Goal: Information Seeking & Learning: Learn about a topic

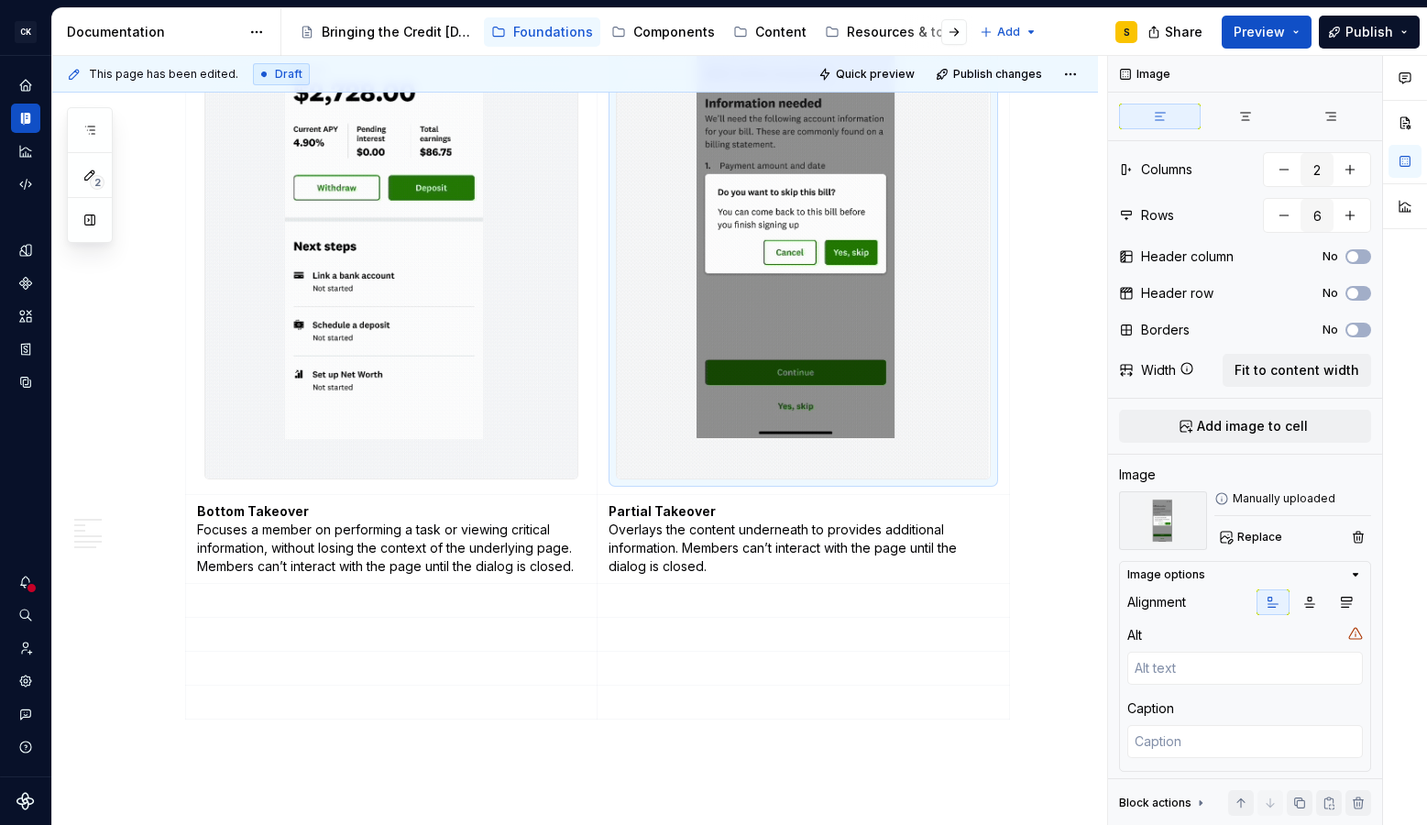
scroll to position [2851, 0]
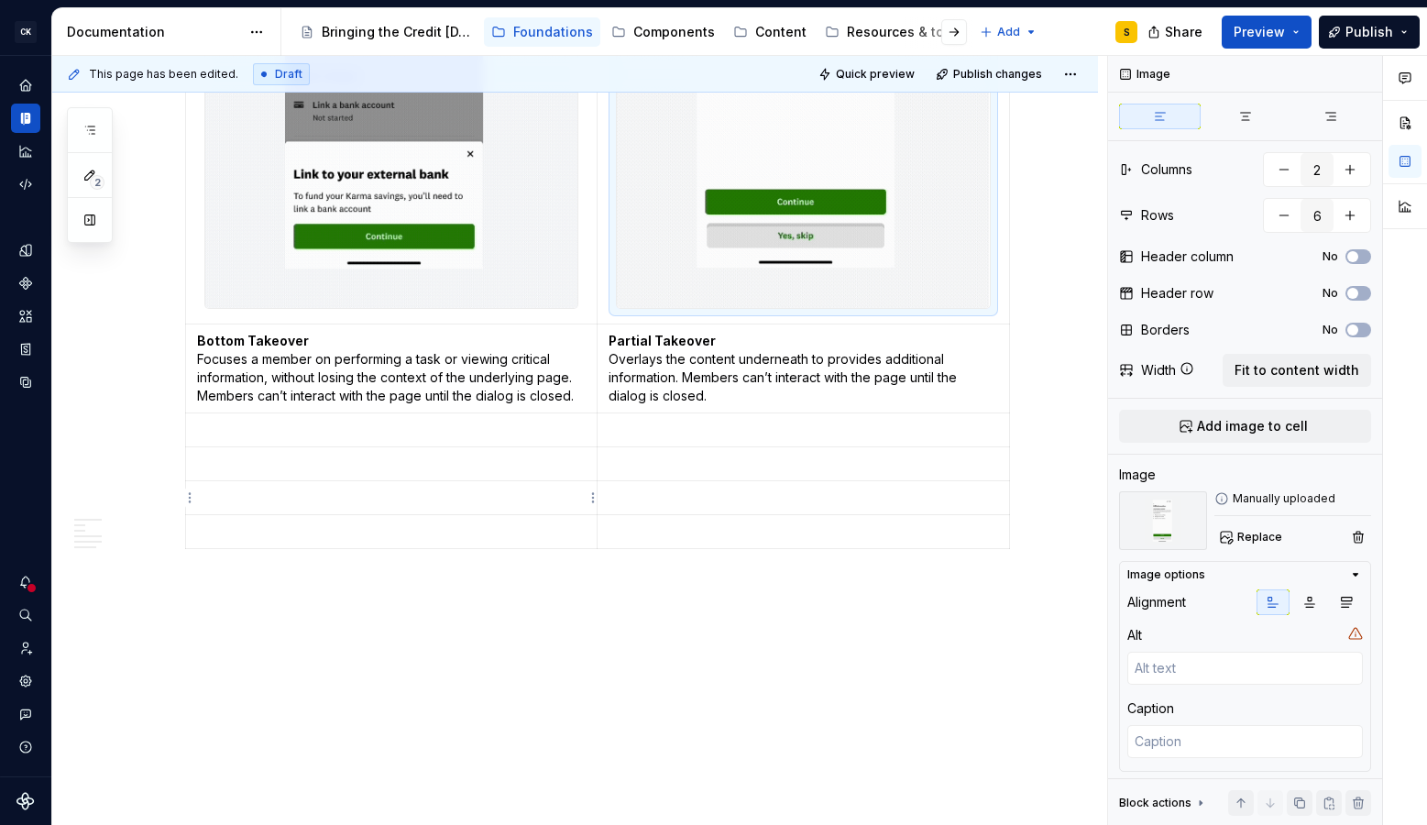
type textarea "*"
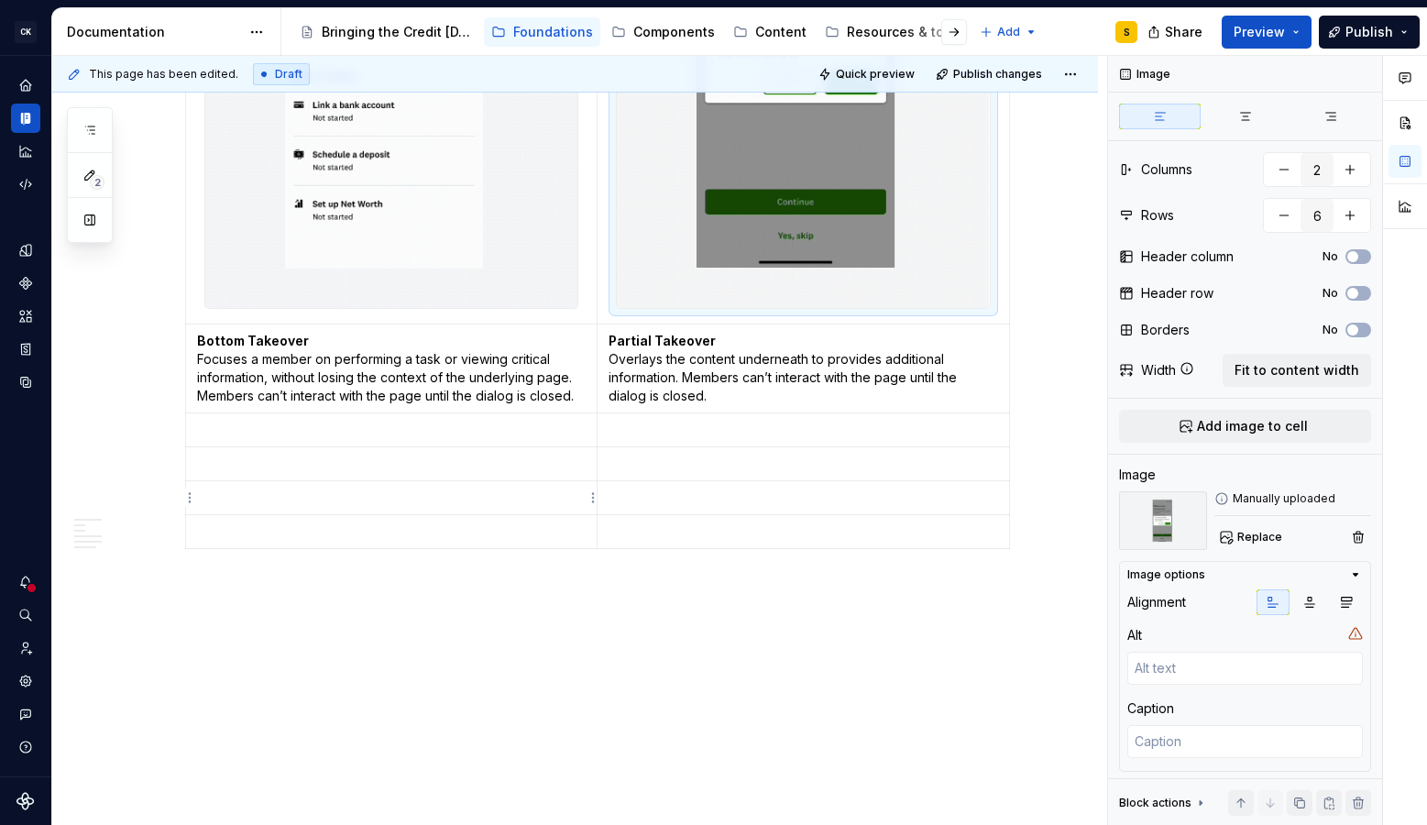
click at [350, 498] on p at bounding box center [391, 497] width 389 height 18
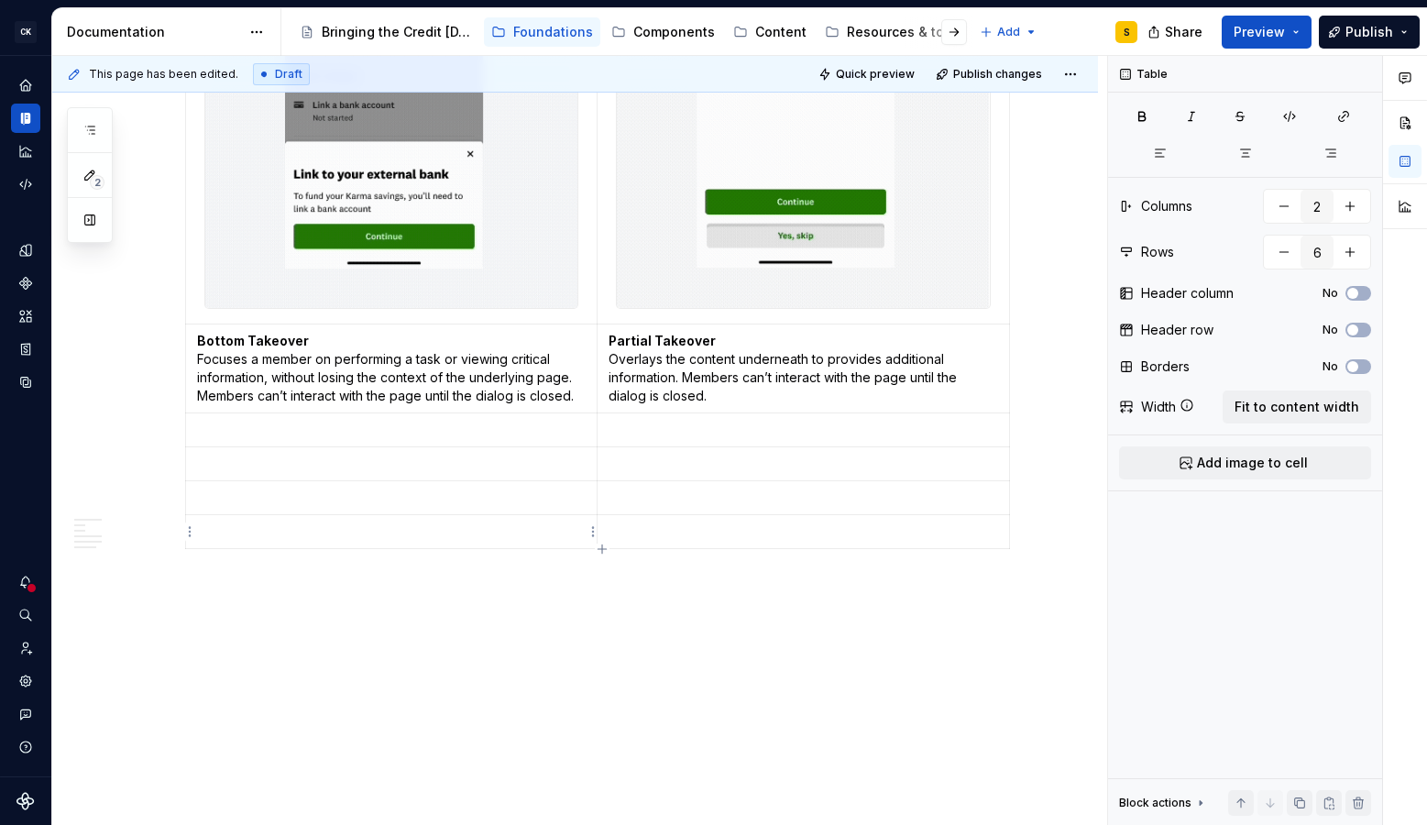
click at [345, 527] on p at bounding box center [391, 531] width 389 height 18
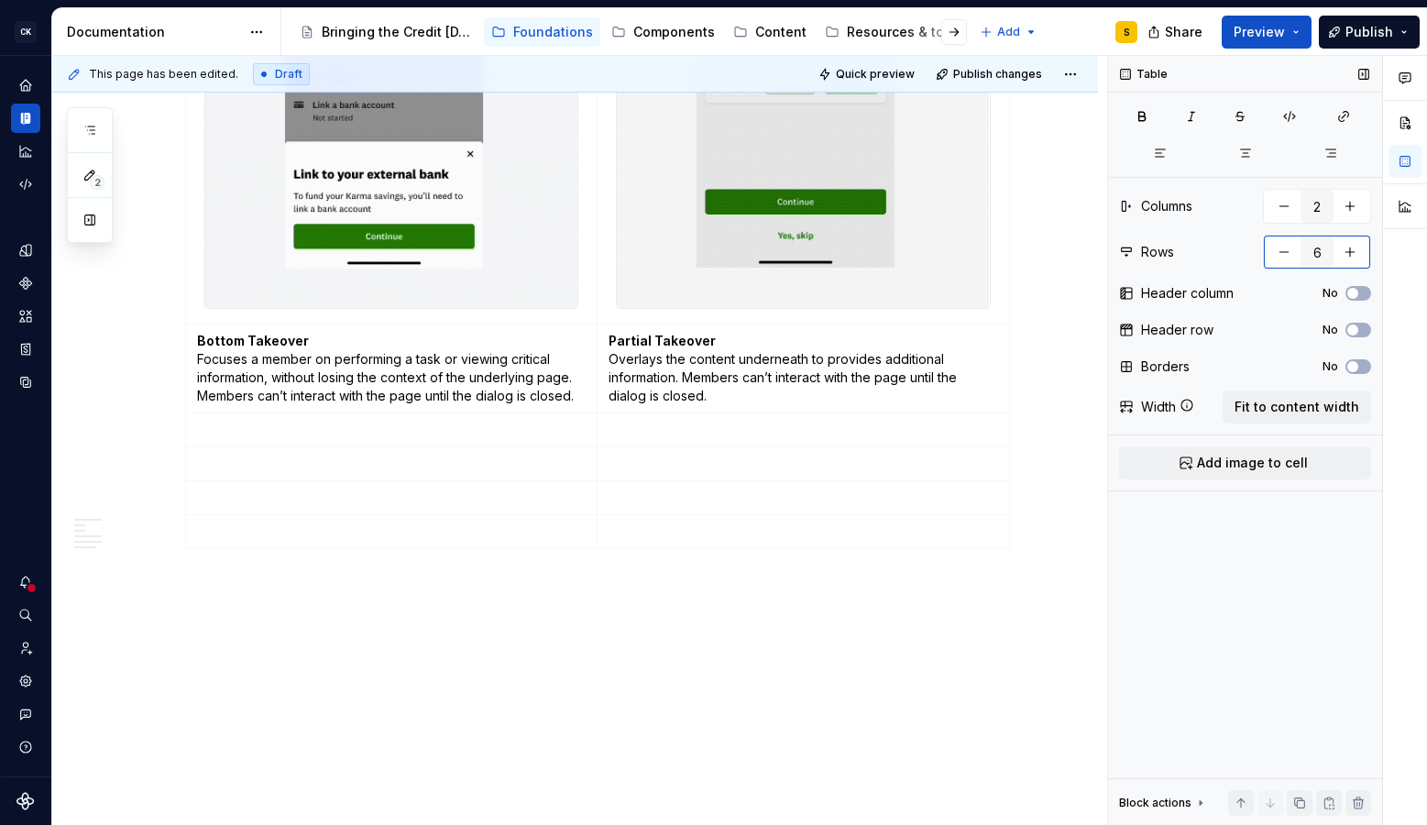
click at [1288, 245] on button "button" at bounding box center [1283, 252] width 33 height 33
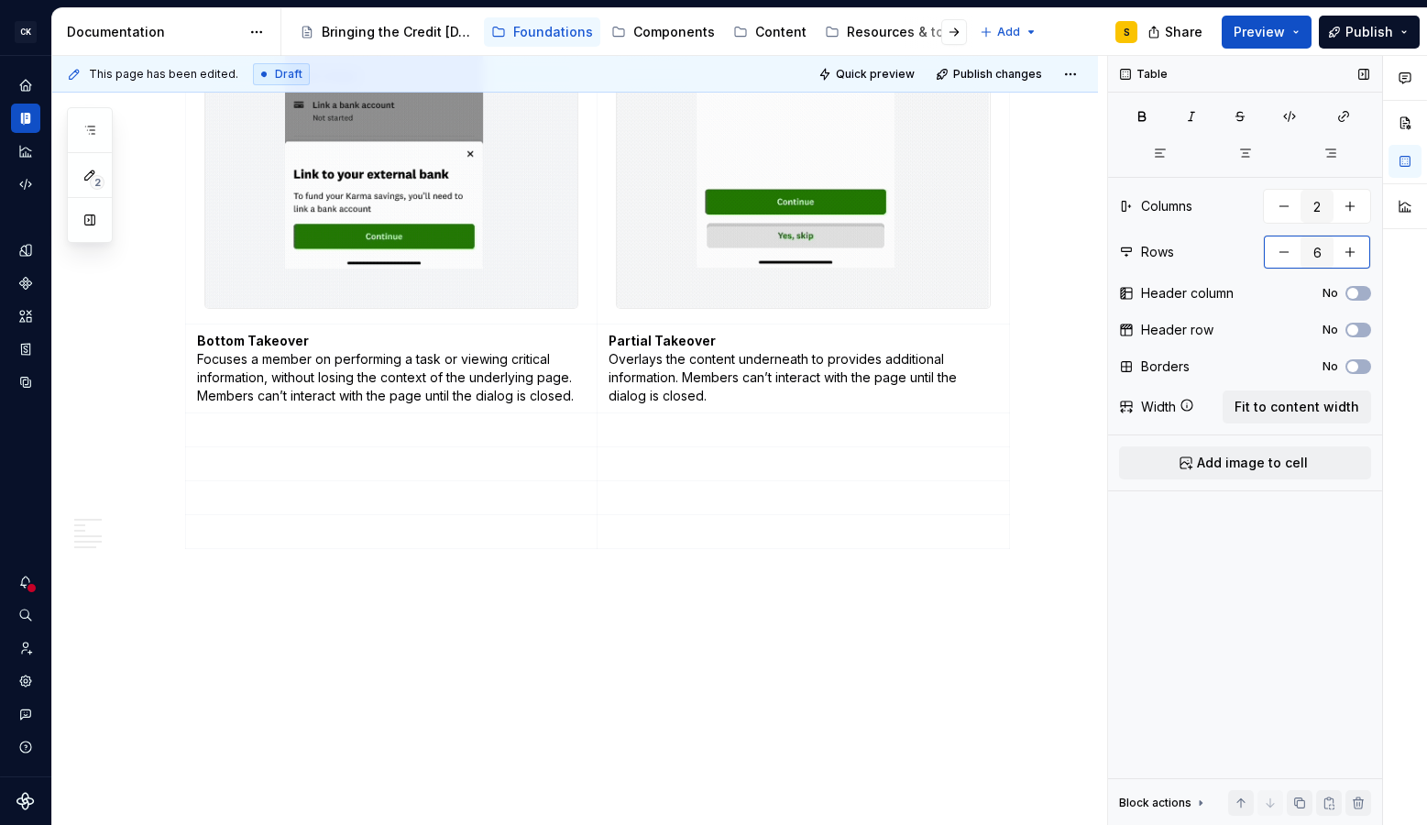
type input "5"
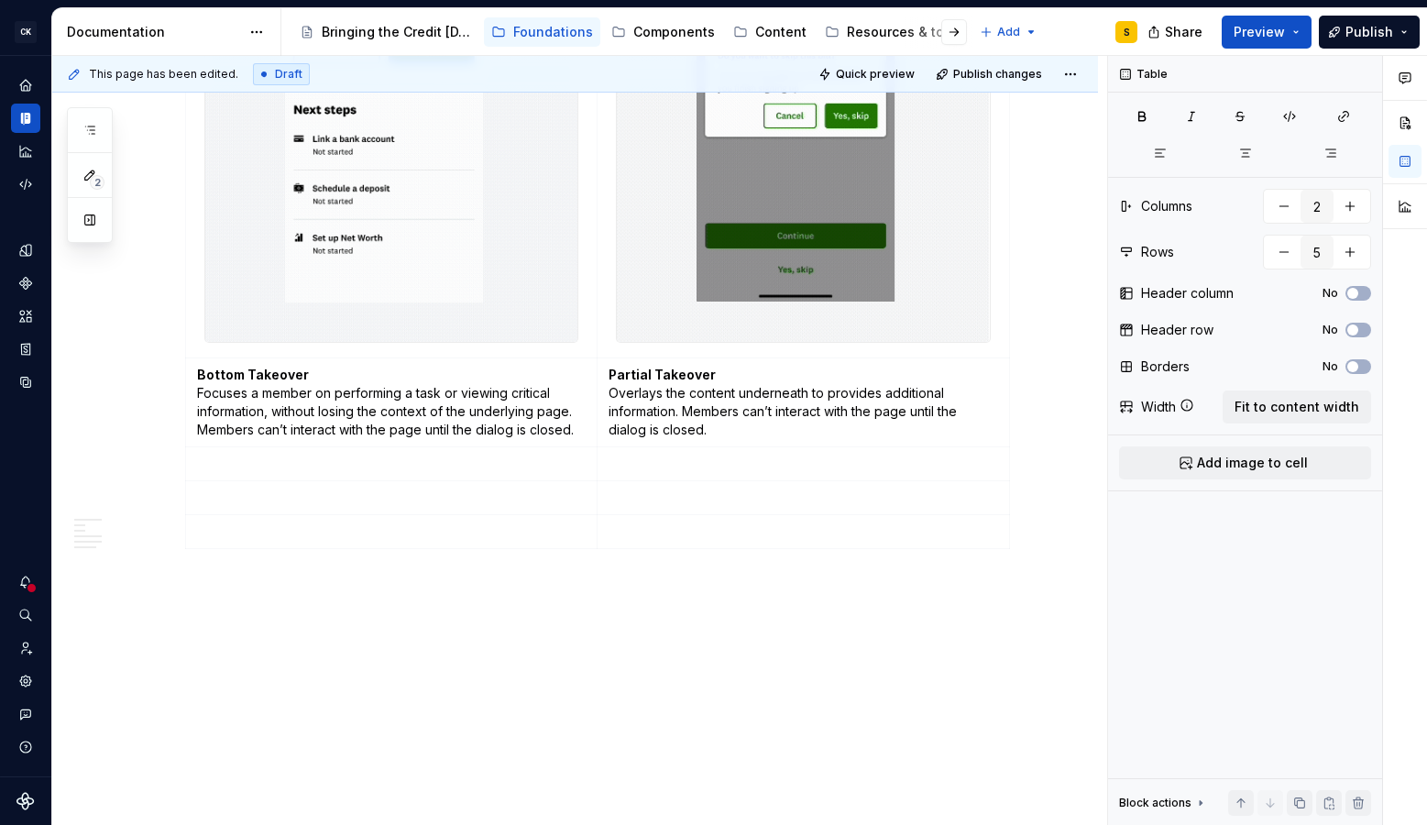
scroll to position [2817, 0]
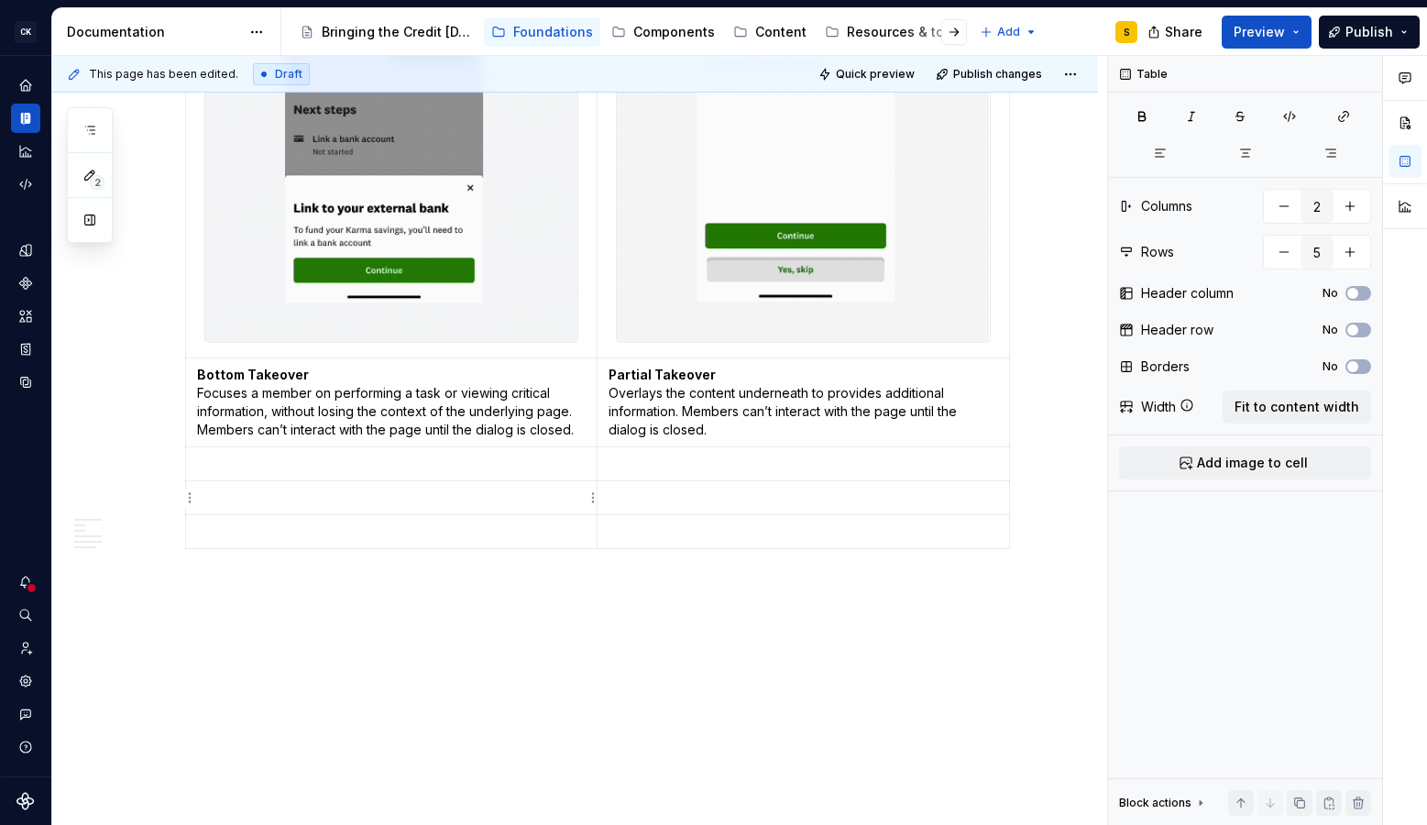
click at [336, 501] on p at bounding box center [391, 497] width 389 height 18
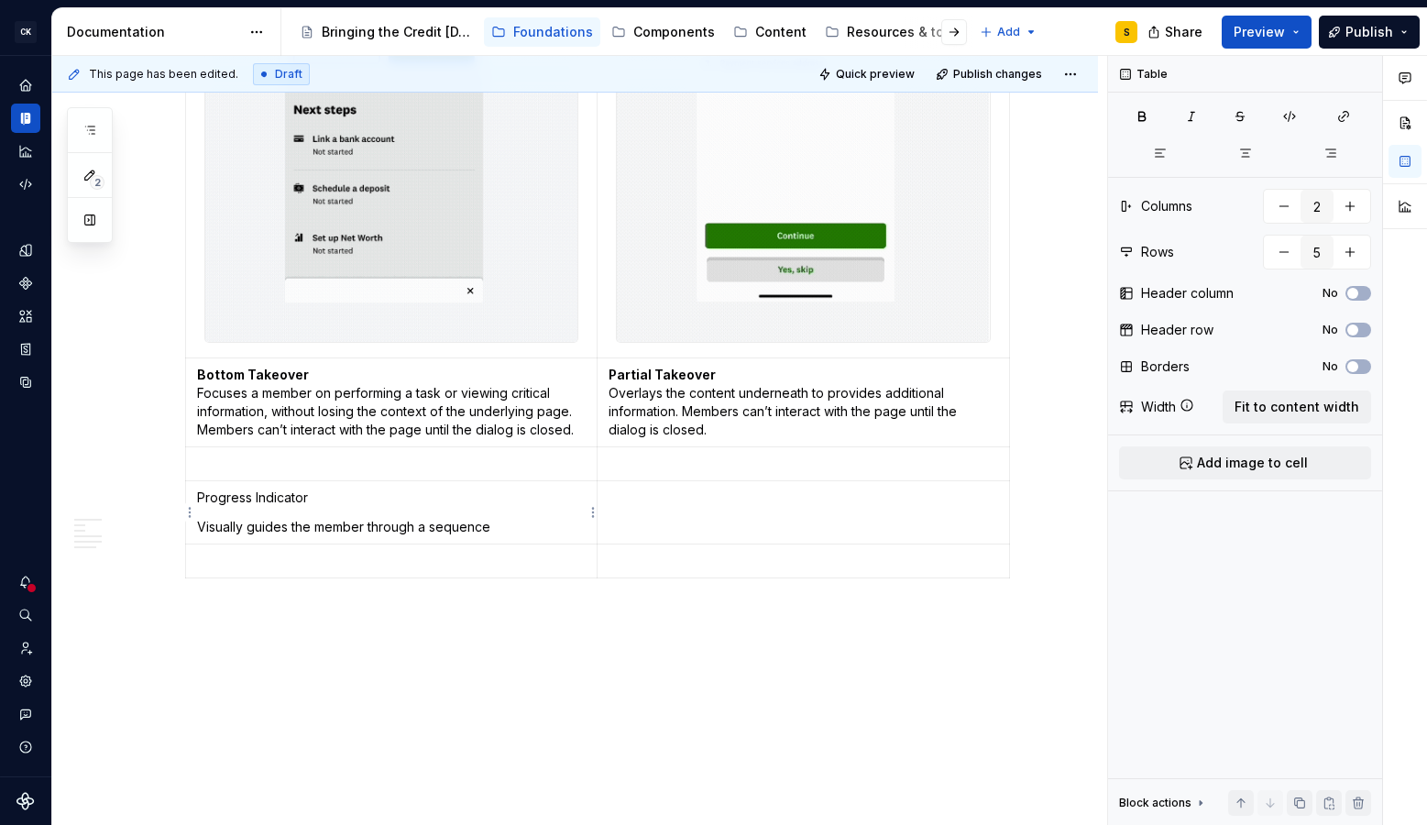
click at [203, 528] on p "Visually guides the member through a sequence" at bounding box center [391, 527] width 389 height 18
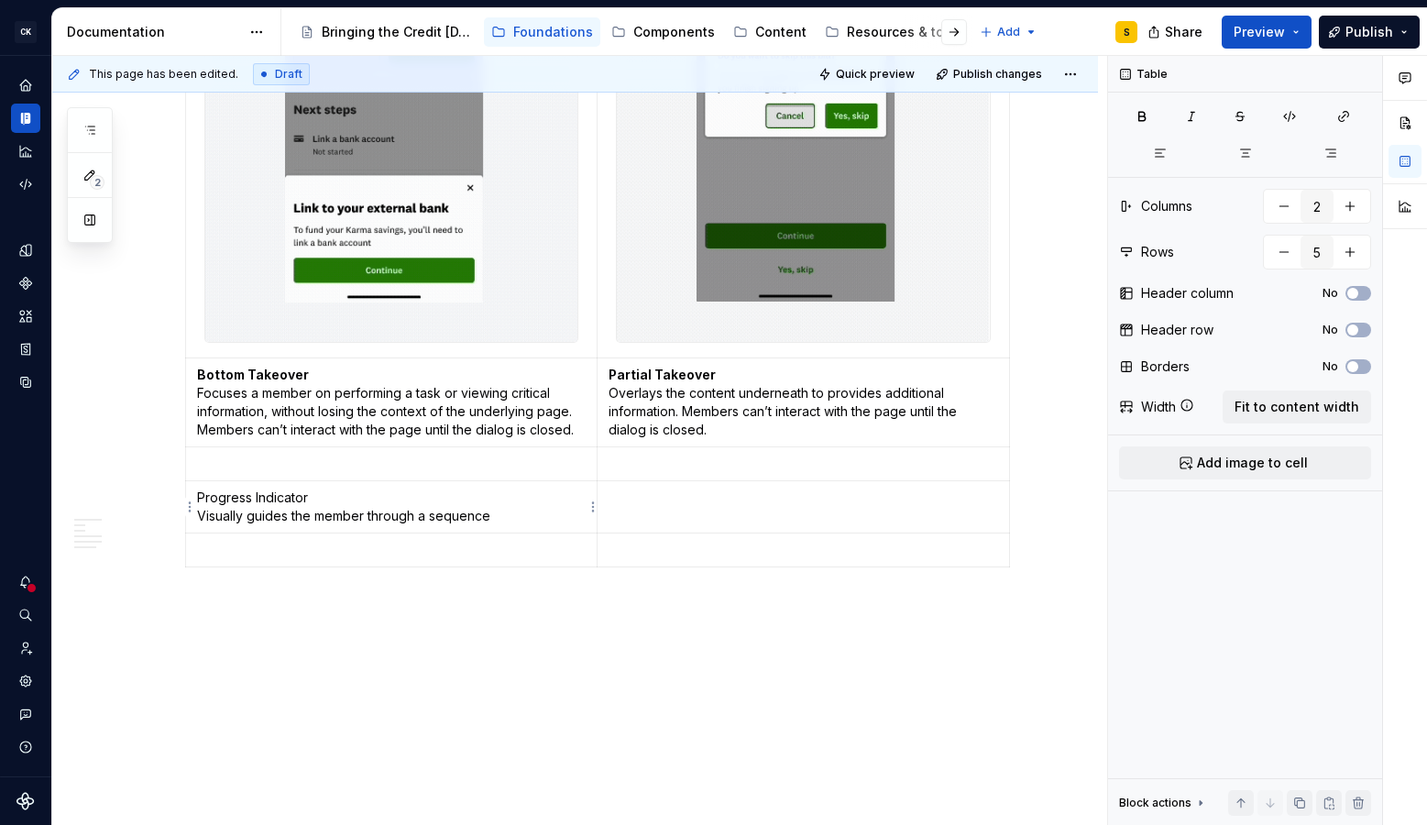
click at [434, 517] on p "Progress Indicator Visually guides the member through a sequence" at bounding box center [391, 506] width 389 height 37
click at [557, 517] on p "Progress Indicator Visually guides the member through a stepped sequence" at bounding box center [391, 506] width 389 height 37
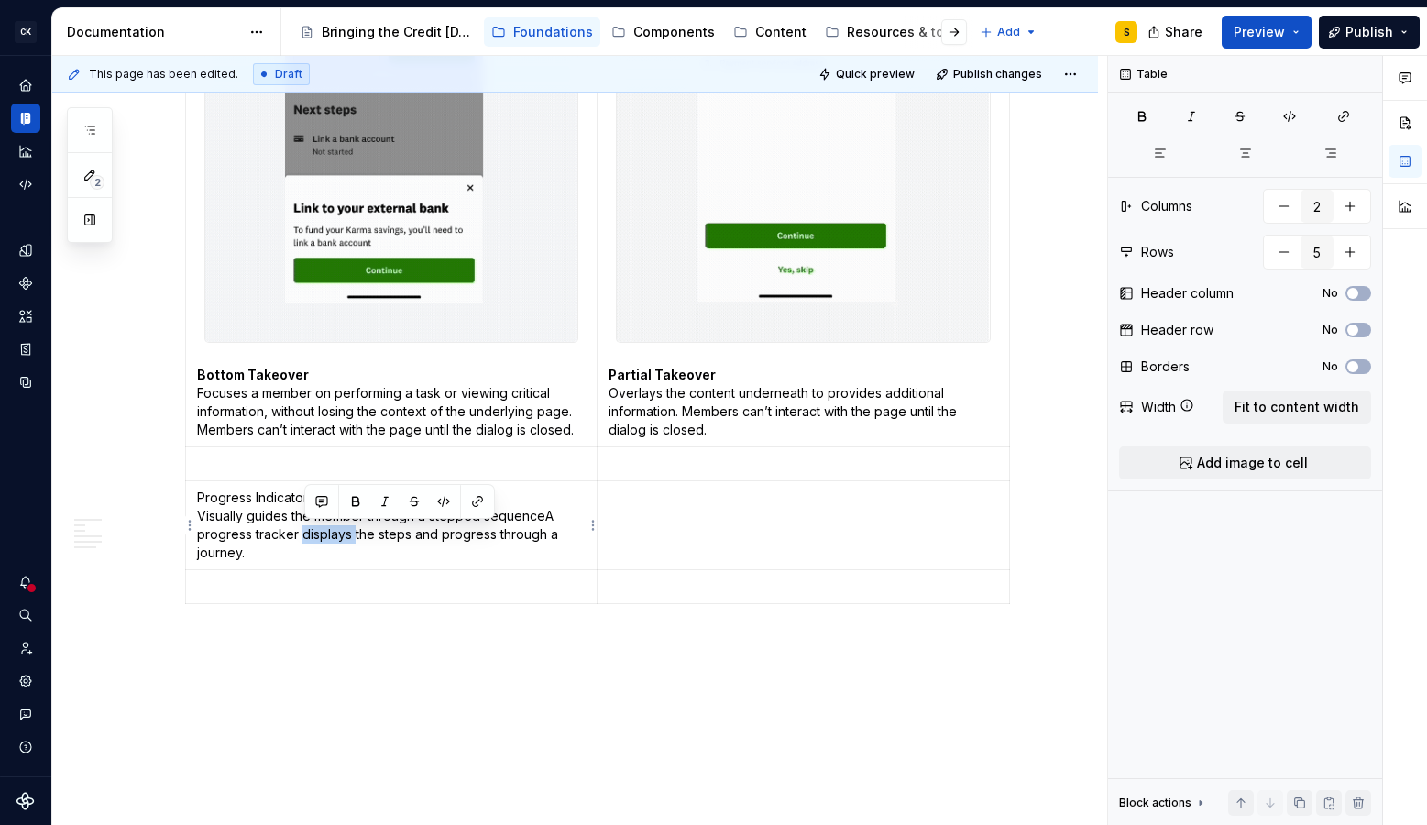
drag, startPoint x: 307, startPoint y: 534, endPoint x: 356, endPoint y: 537, distance: 48.6
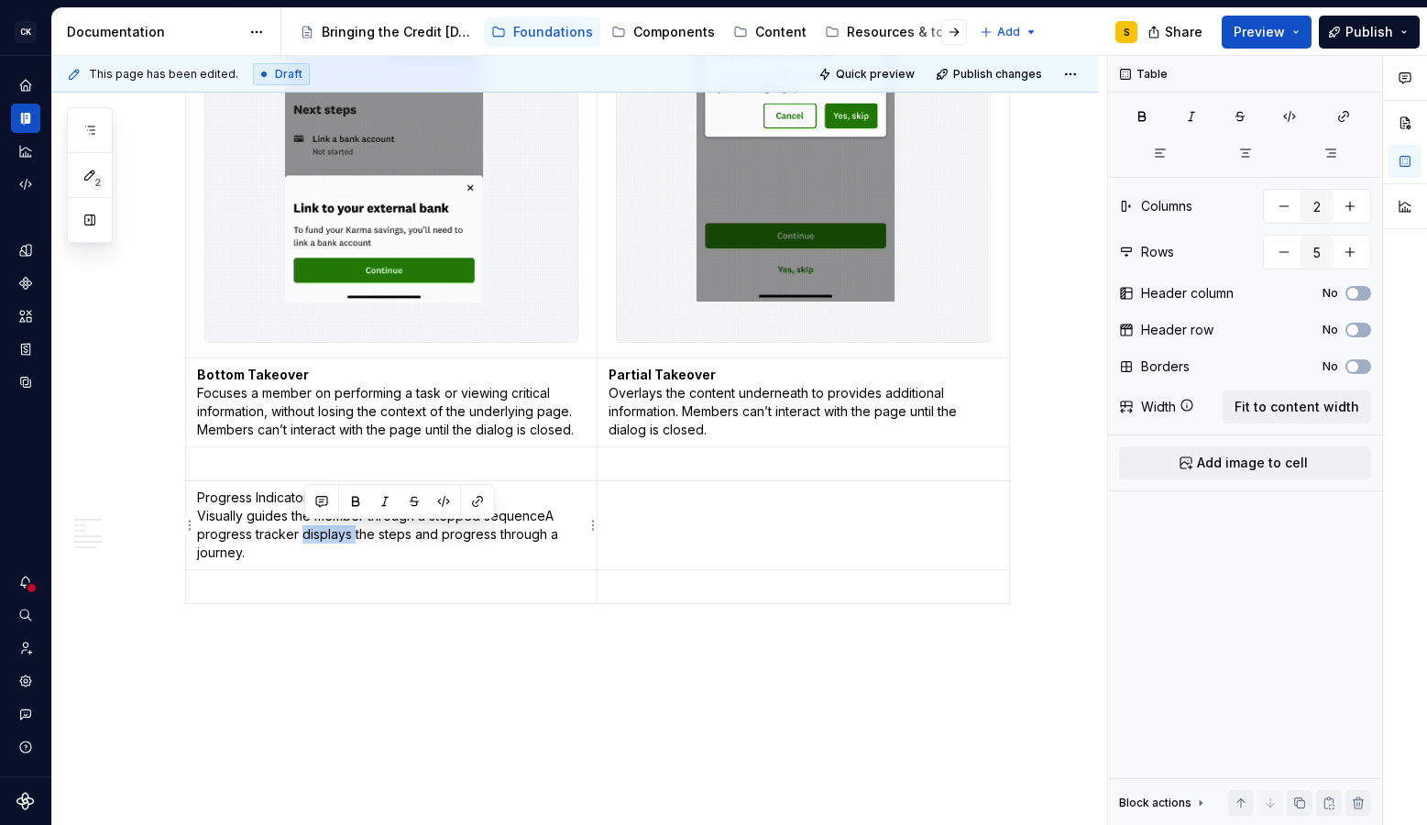
click at [356, 537] on p "Progress Indicator Visually guides the member through a stepped sequenceA progr…" at bounding box center [391, 524] width 389 height 73
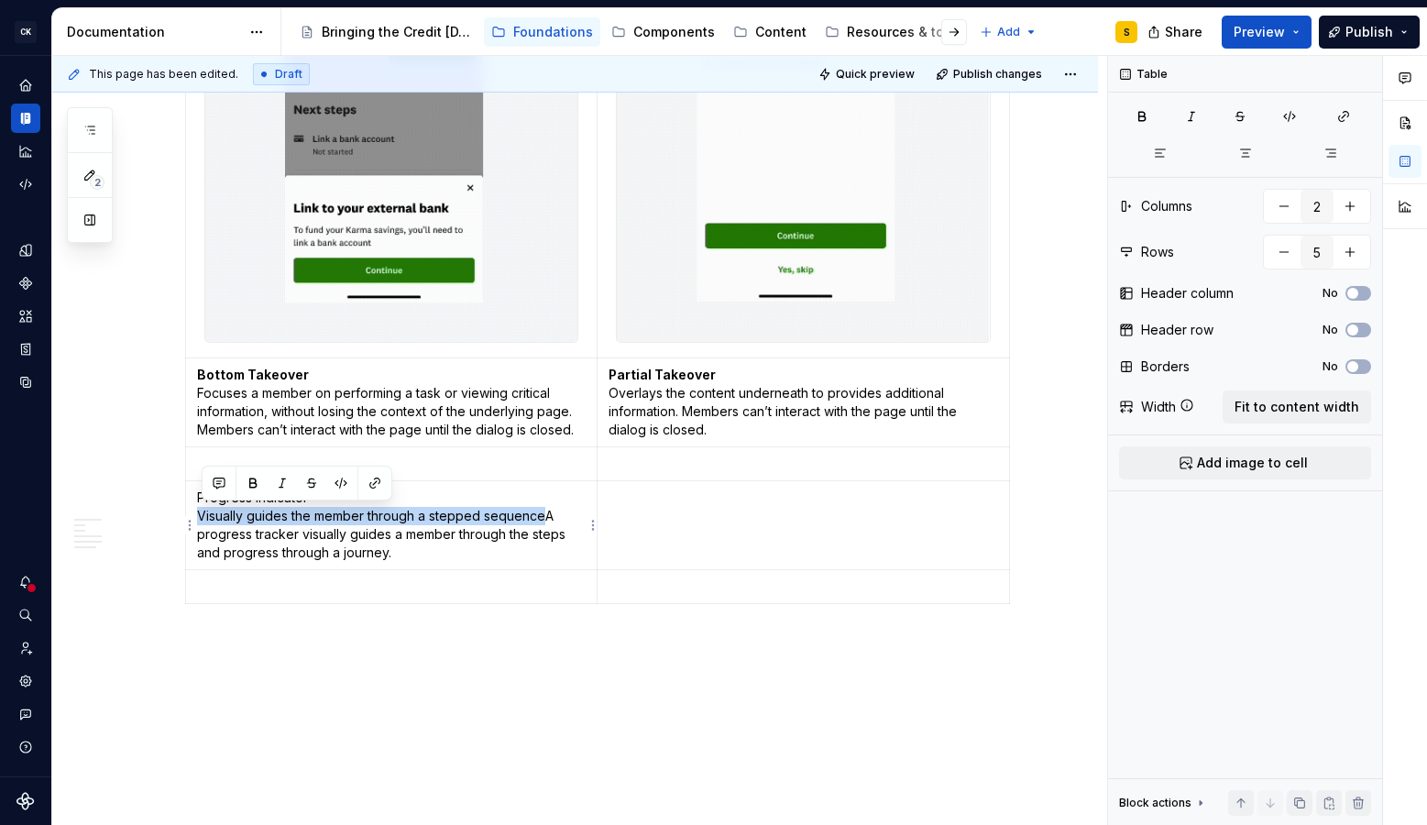
drag, startPoint x: 546, startPoint y: 516, endPoint x: 204, endPoint y: 521, distance: 341.8
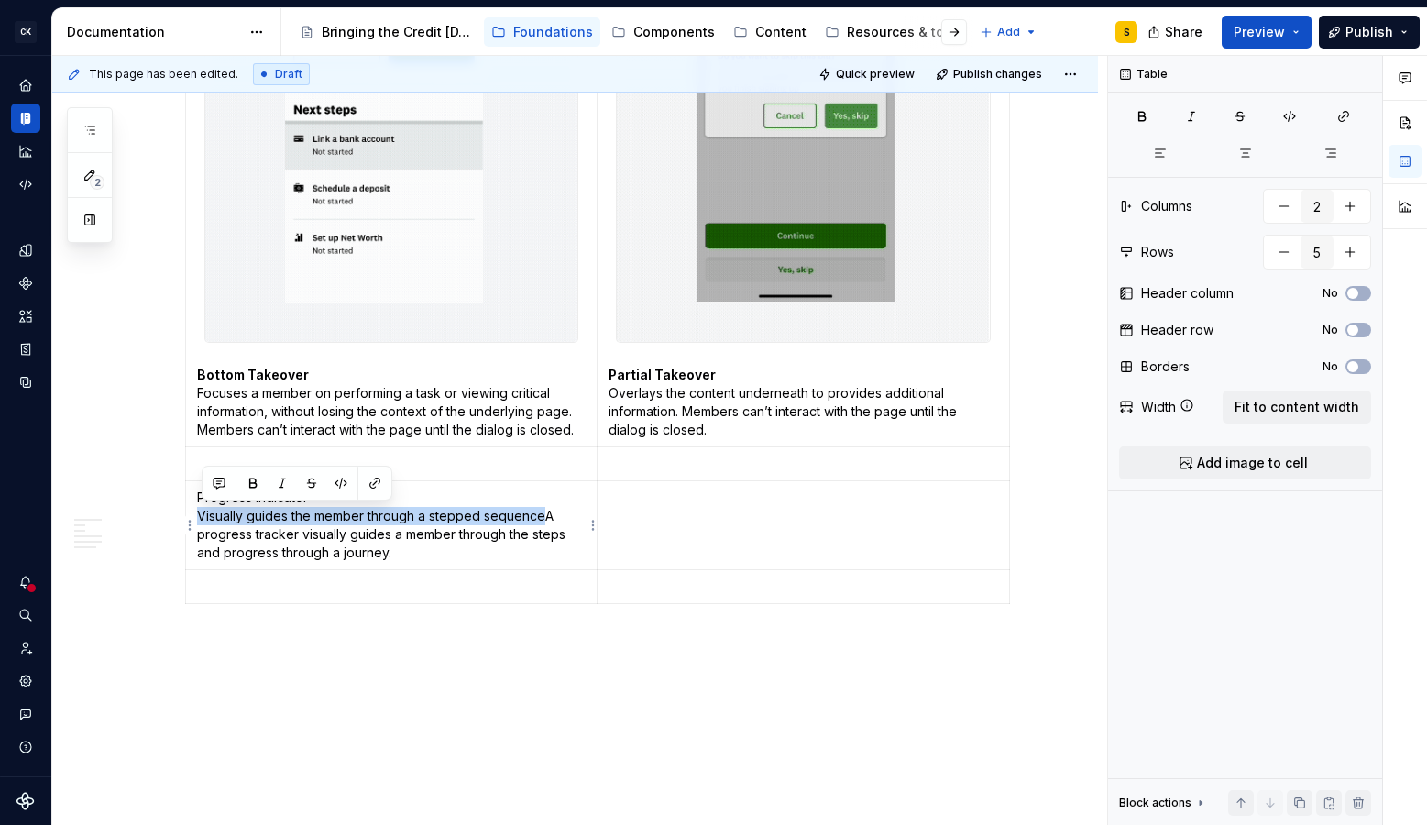
click at [204, 521] on p "Progress Indicator Visually guides the member through a stepped sequenceA progr…" at bounding box center [391, 524] width 389 height 73
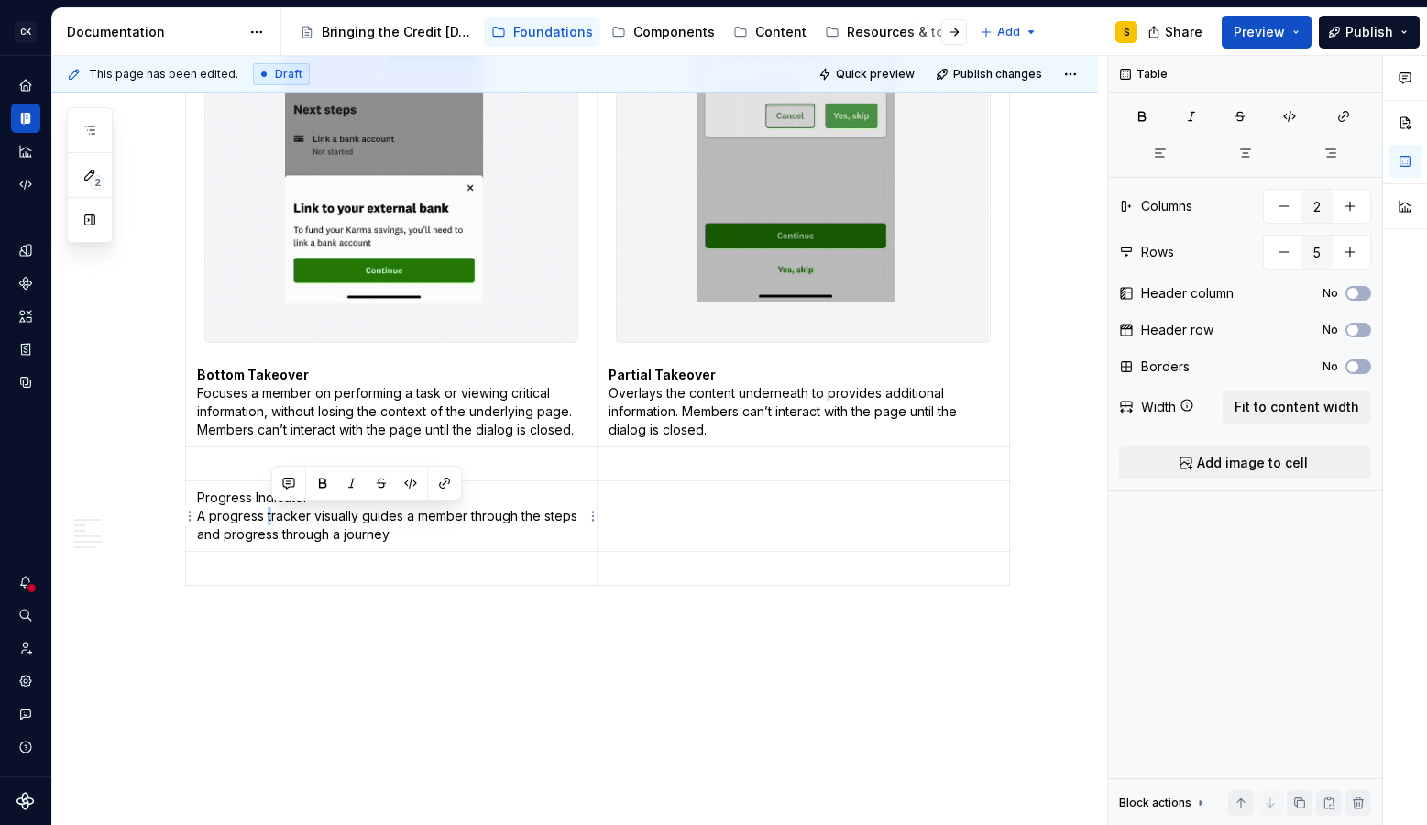
click at [274, 517] on p "Progress Indicator A progress tracker visually guides a member through the step…" at bounding box center [391, 515] width 389 height 55
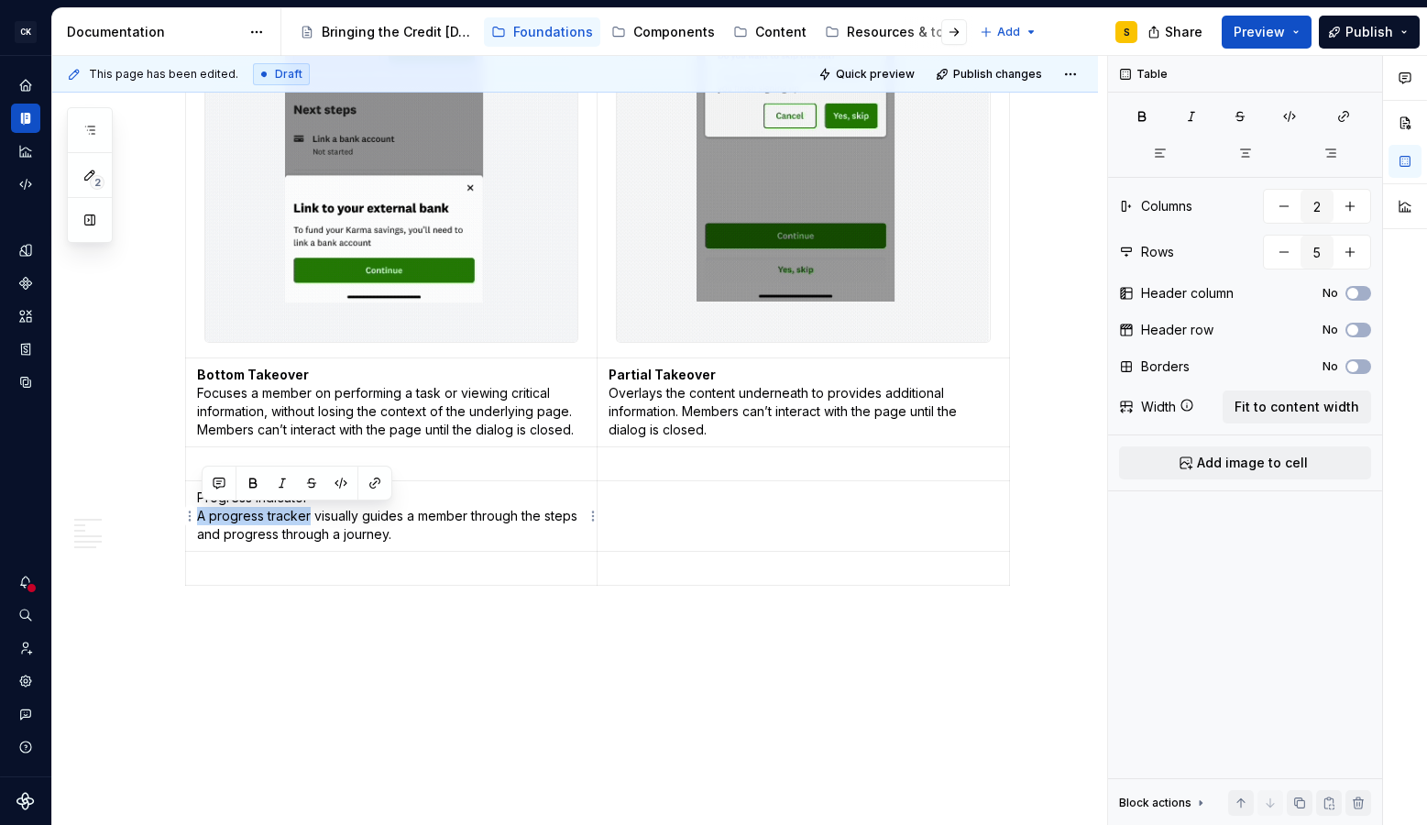
drag, startPoint x: 203, startPoint y: 517, endPoint x: 312, endPoint y: 518, distance: 109.1
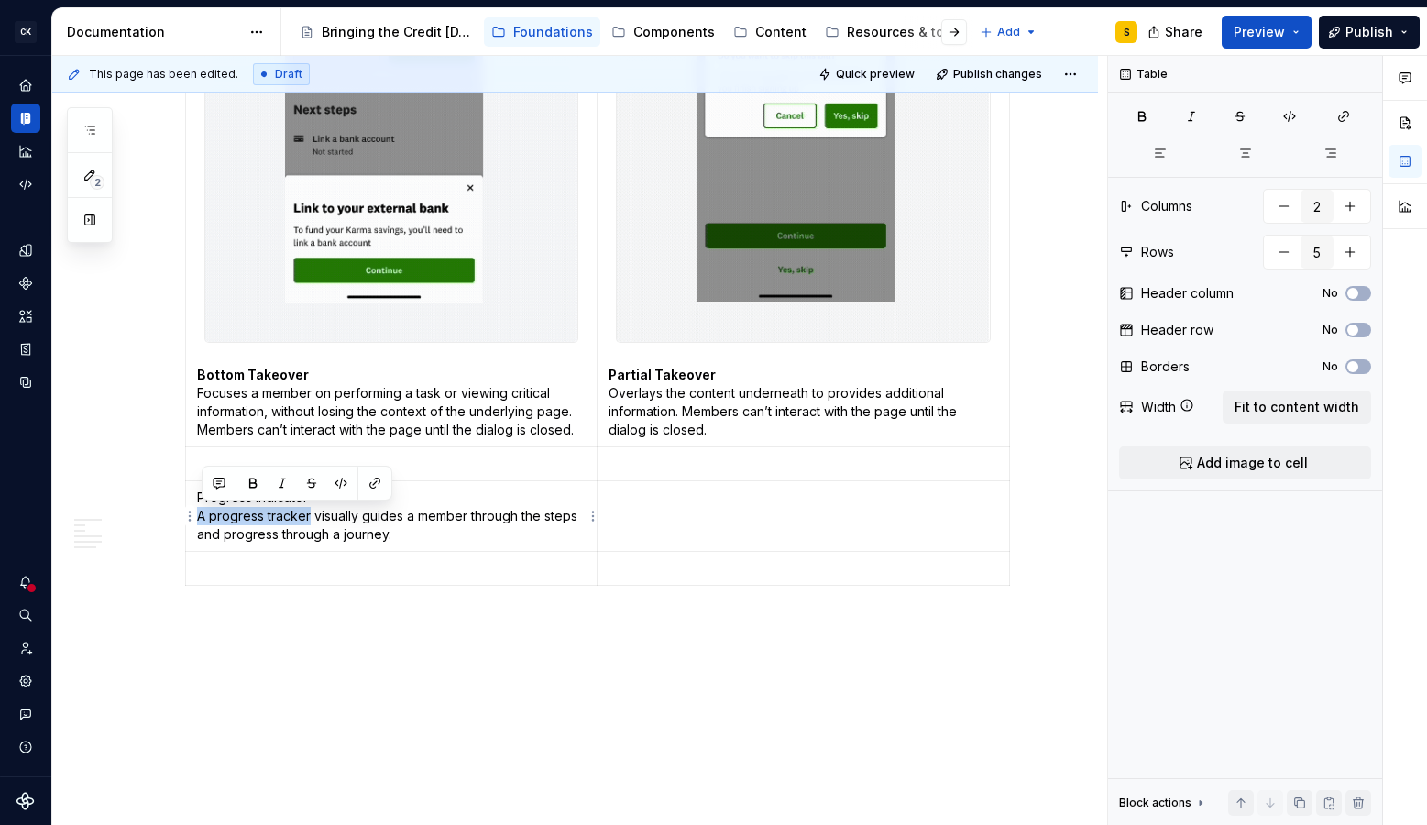
click at [312, 518] on p "Progress Indicator A progress tracker visually guides a member through the step…" at bounding box center [391, 515] width 389 height 55
click at [309, 535] on p "Progress Indicator Visually guides a member through the steps and progress thro…" at bounding box center [391, 515] width 389 height 55
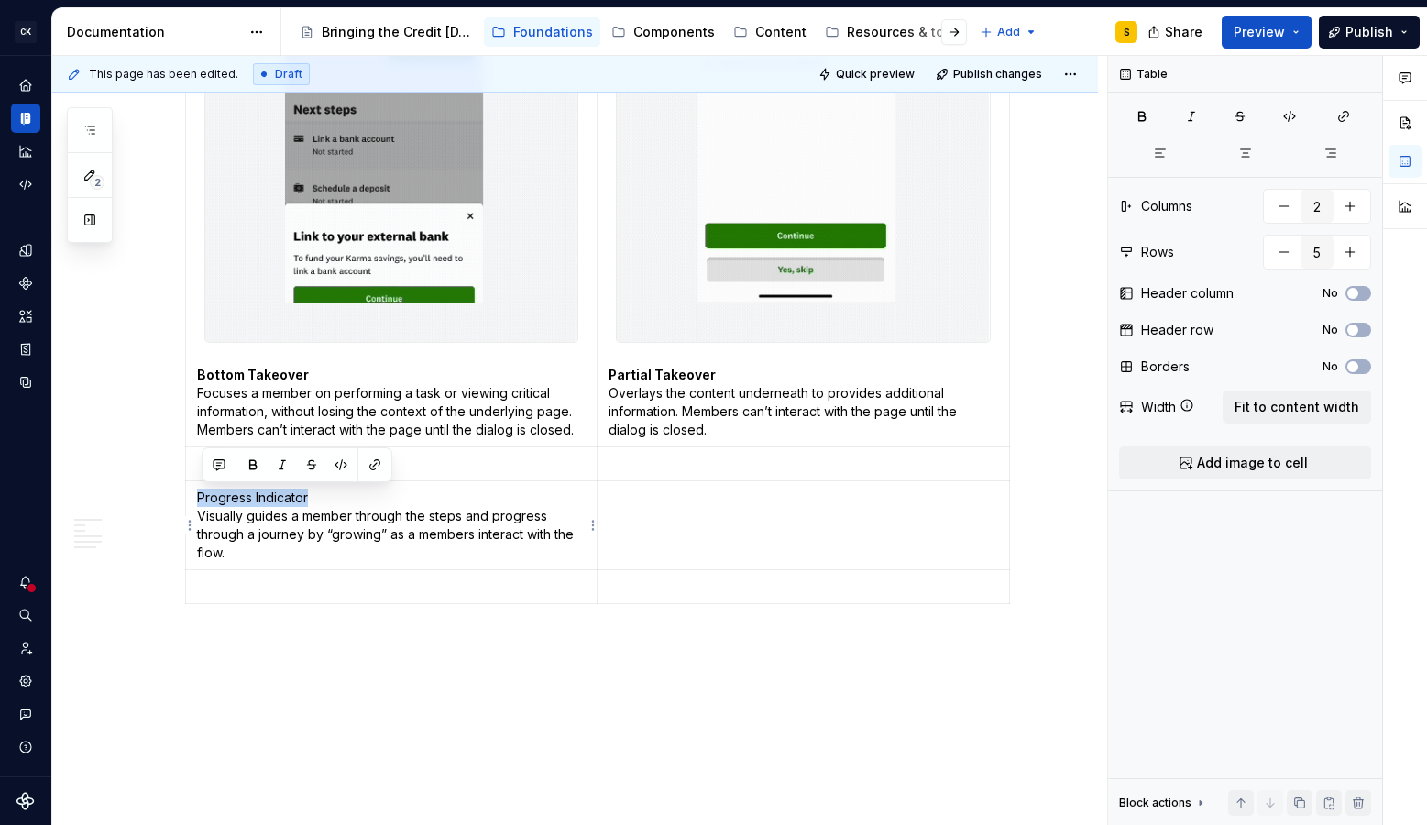
drag, startPoint x: 272, startPoint y: 498, endPoint x: 502, endPoint y: 405, distance: 247.9
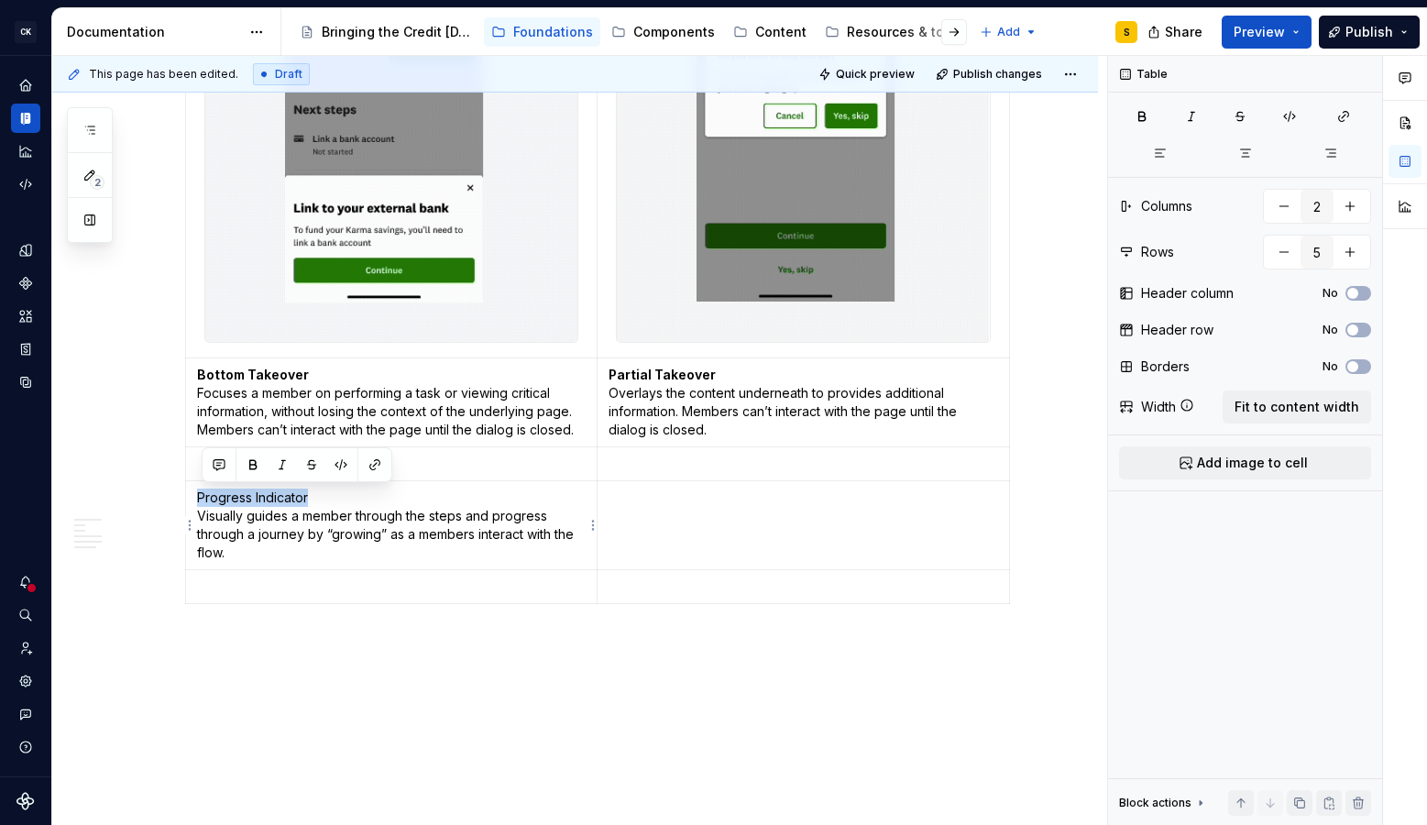
click at [190, 499] on td "Progress Indicator Visually guides a member through the steps and progress thro…" at bounding box center [391, 525] width 412 height 89
click at [1149, 117] on button "button" at bounding box center [1142, 117] width 46 height 26
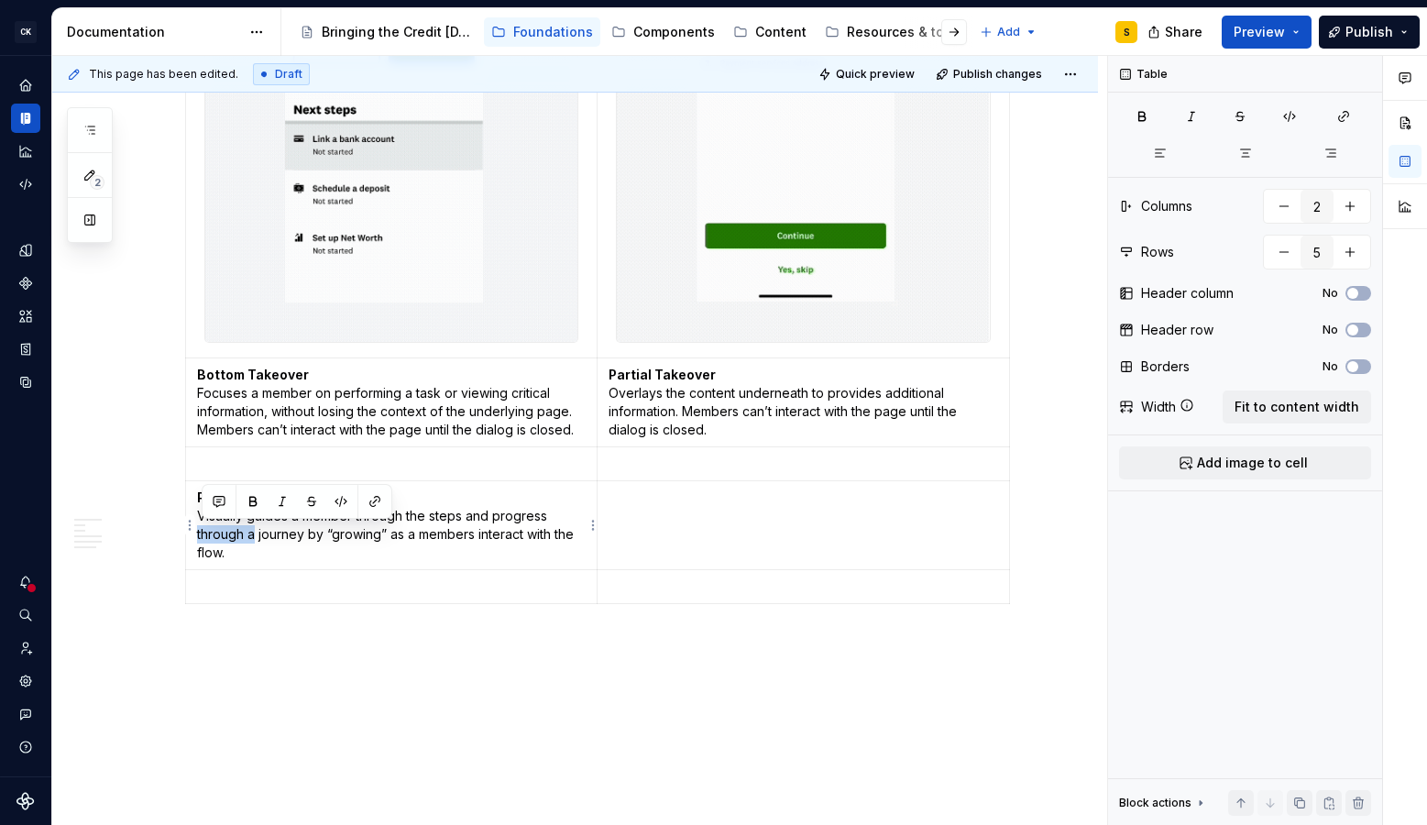
drag, startPoint x: 244, startPoint y: 536, endPoint x: 203, endPoint y: 536, distance: 41.2
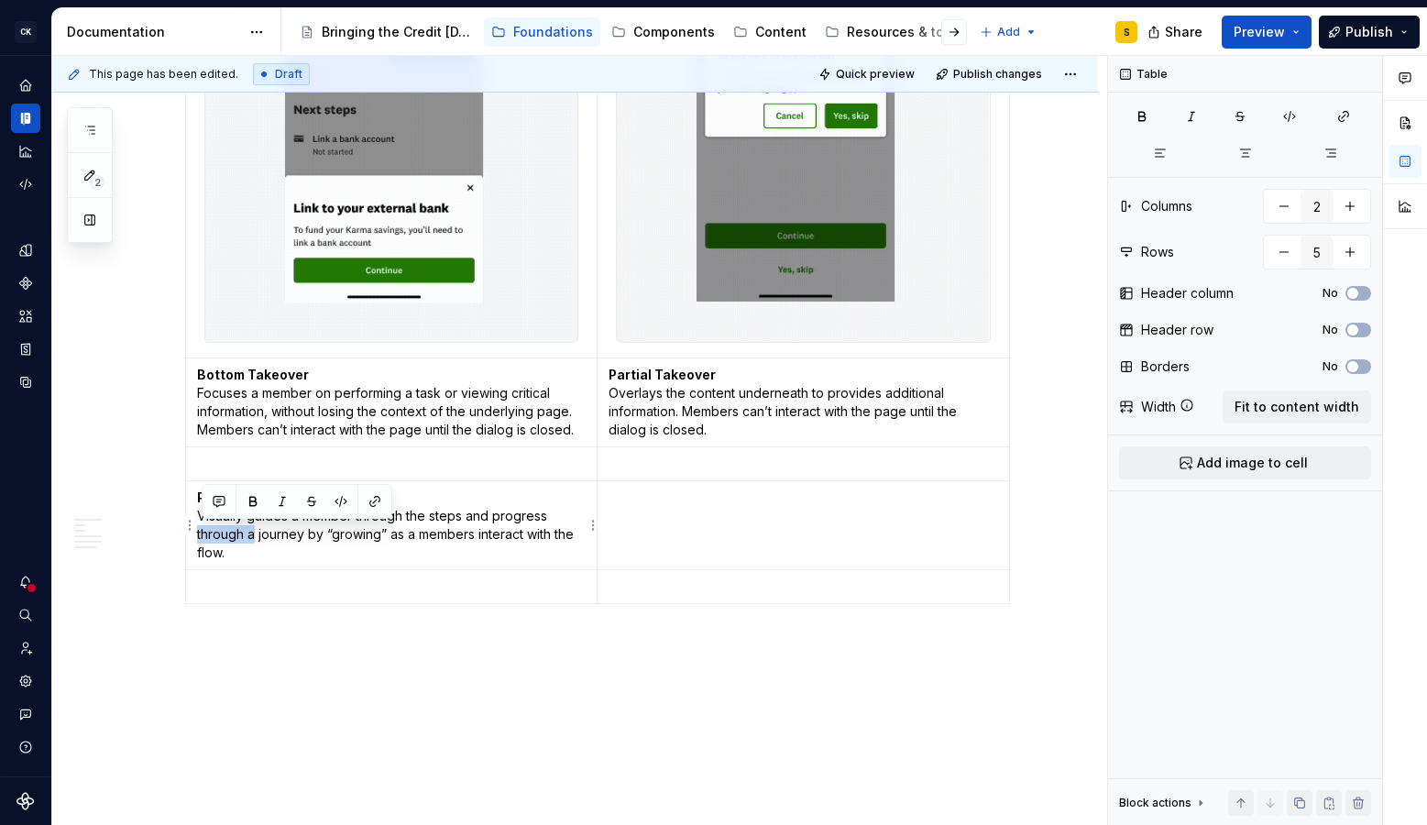
click at [203, 536] on p "Progress Indicator Visually guides a member through the steps and progress thro…" at bounding box center [391, 524] width 389 height 73
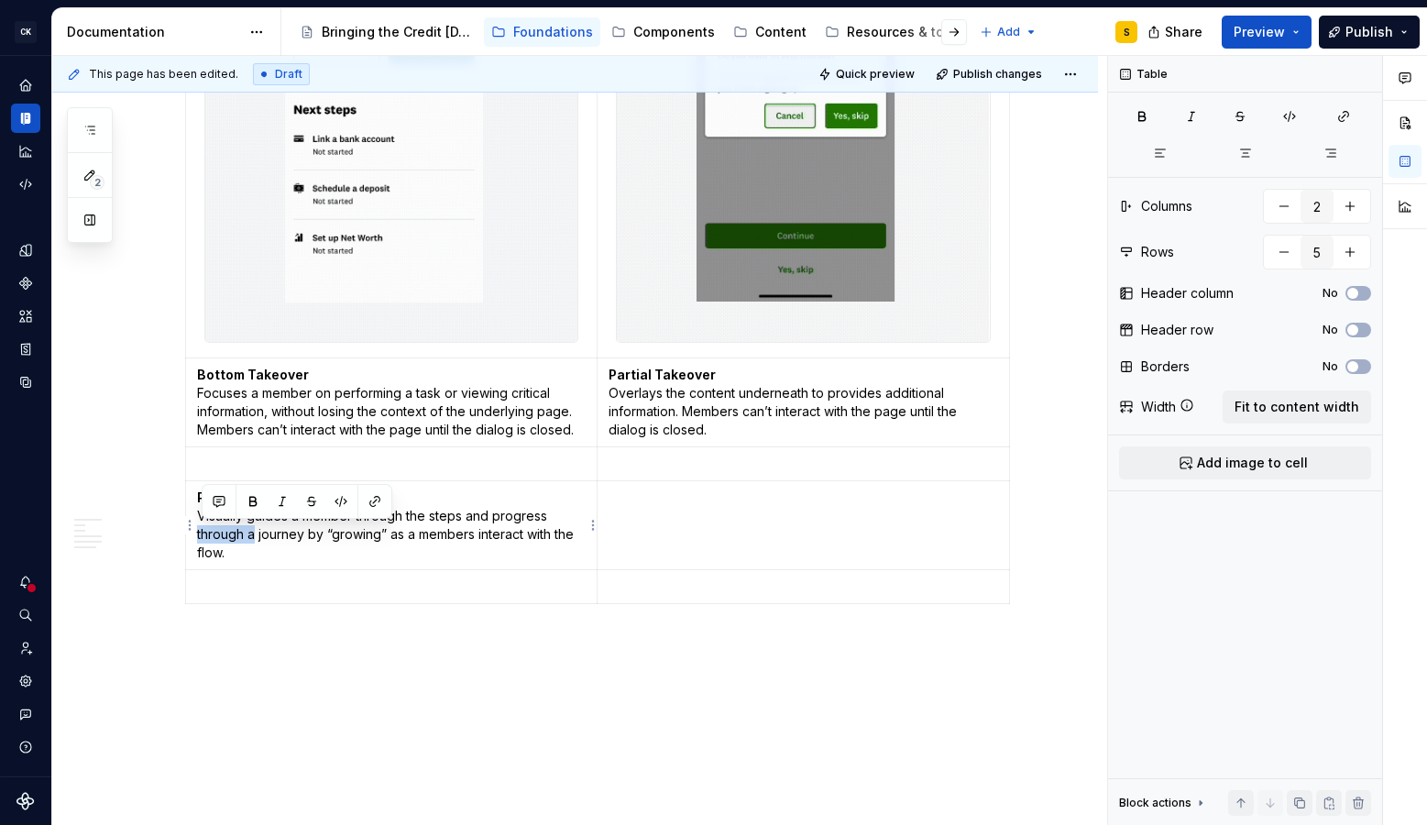
drag, startPoint x: 206, startPoint y: 536, endPoint x: 224, endPoint y: 536, distance: 17.4
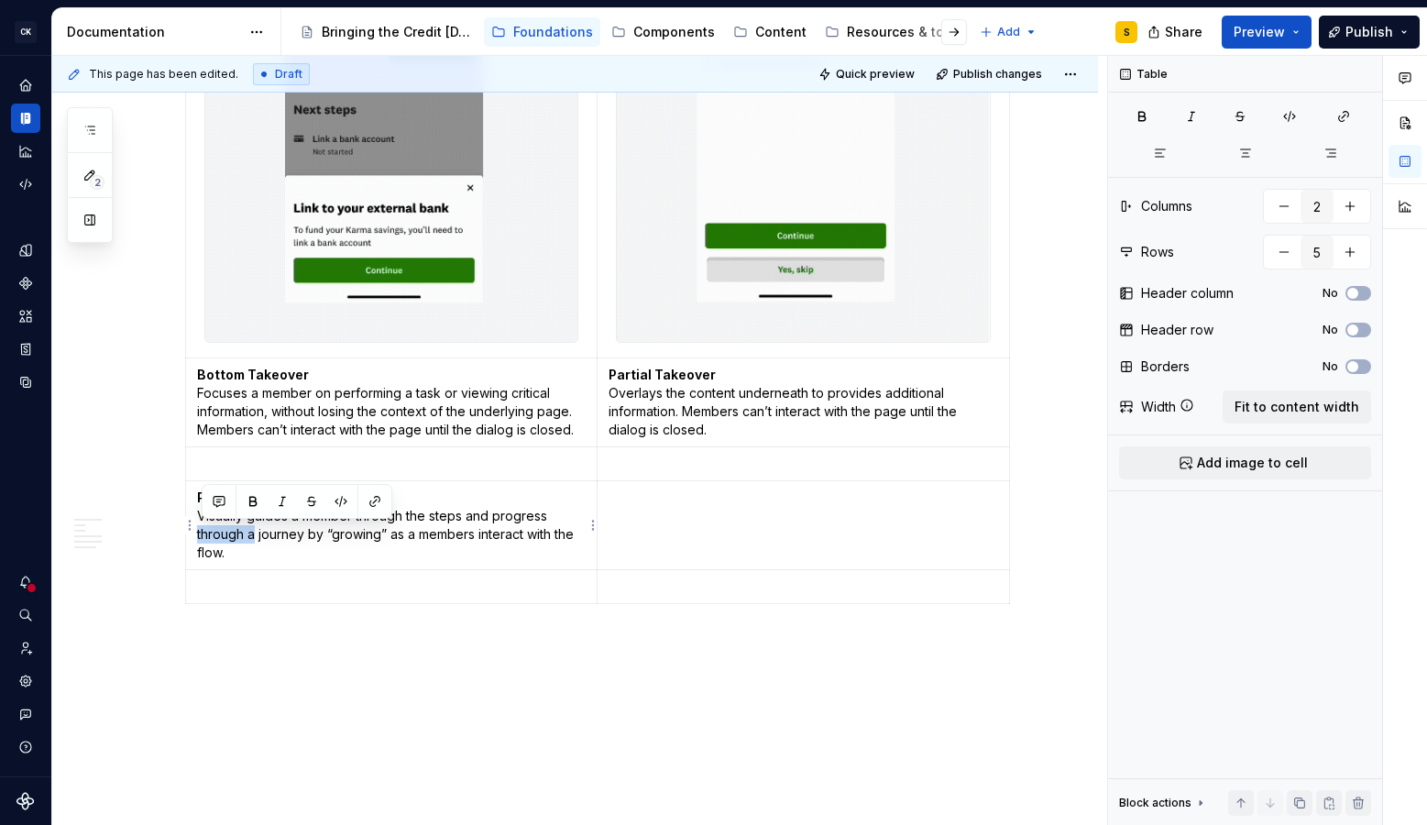
click at [208, 536] on p "Progress Indicator Visually guides a member through the steps and progress thro…" at bounding box center [391, 524] width 389 height 73
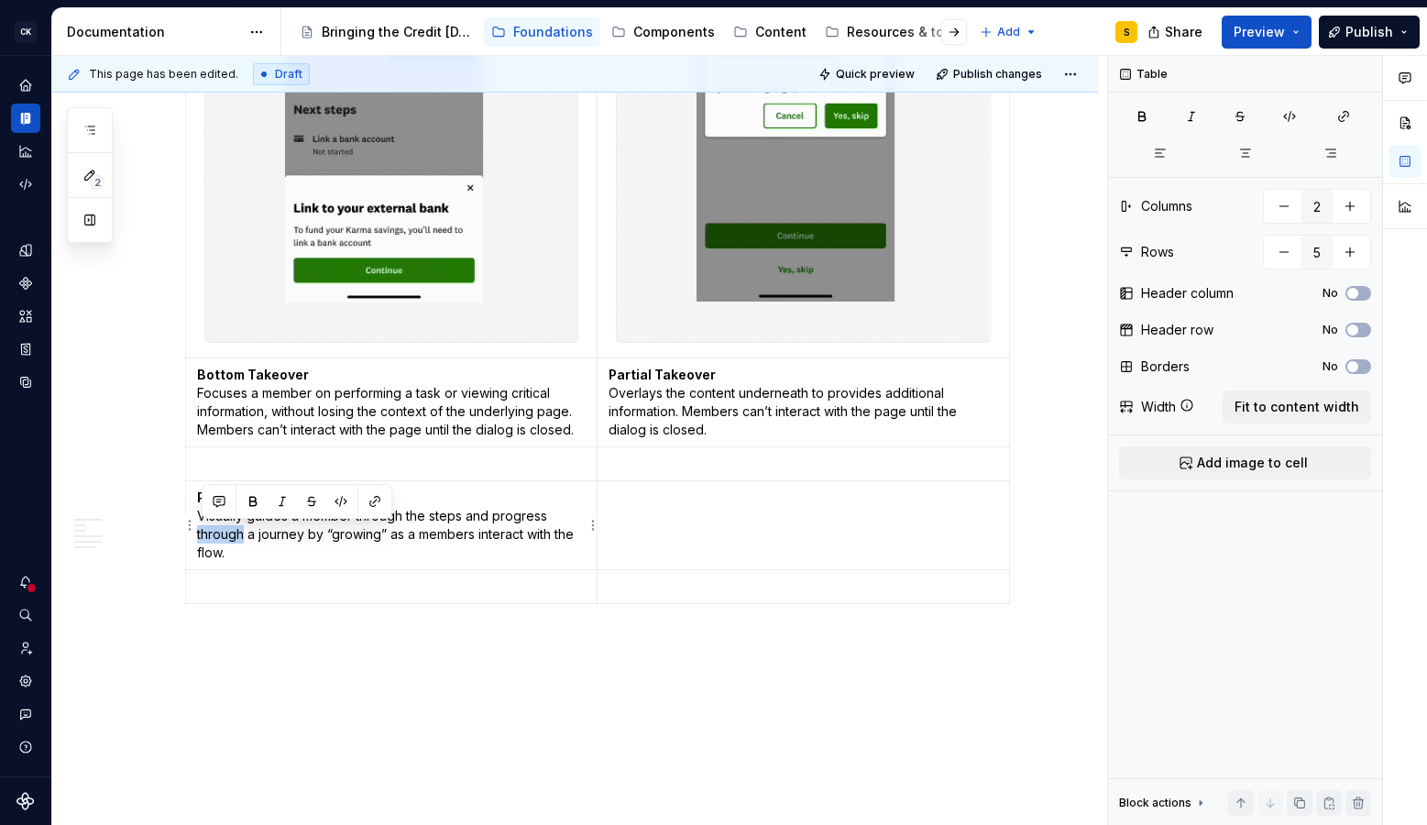
drag, startPoint x: 225, startPoint y: 537, endPoint x: 205, endPoint y: 537, distance: 19.2
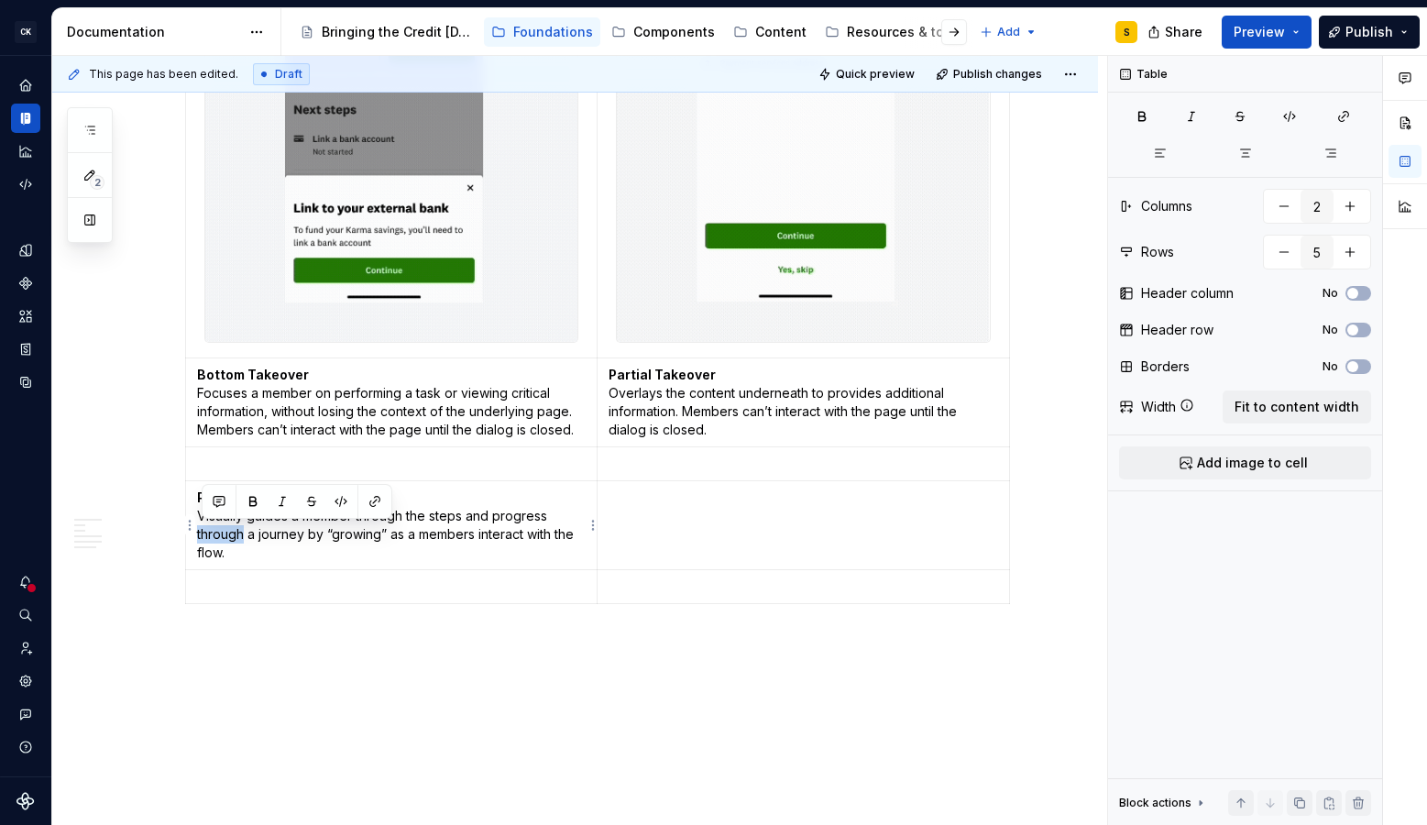
click at [199, 538] on td "Progress Indicator Visually guides a member through the steps and progress thro…" at bounding box center [391, 525] width 412 height 89
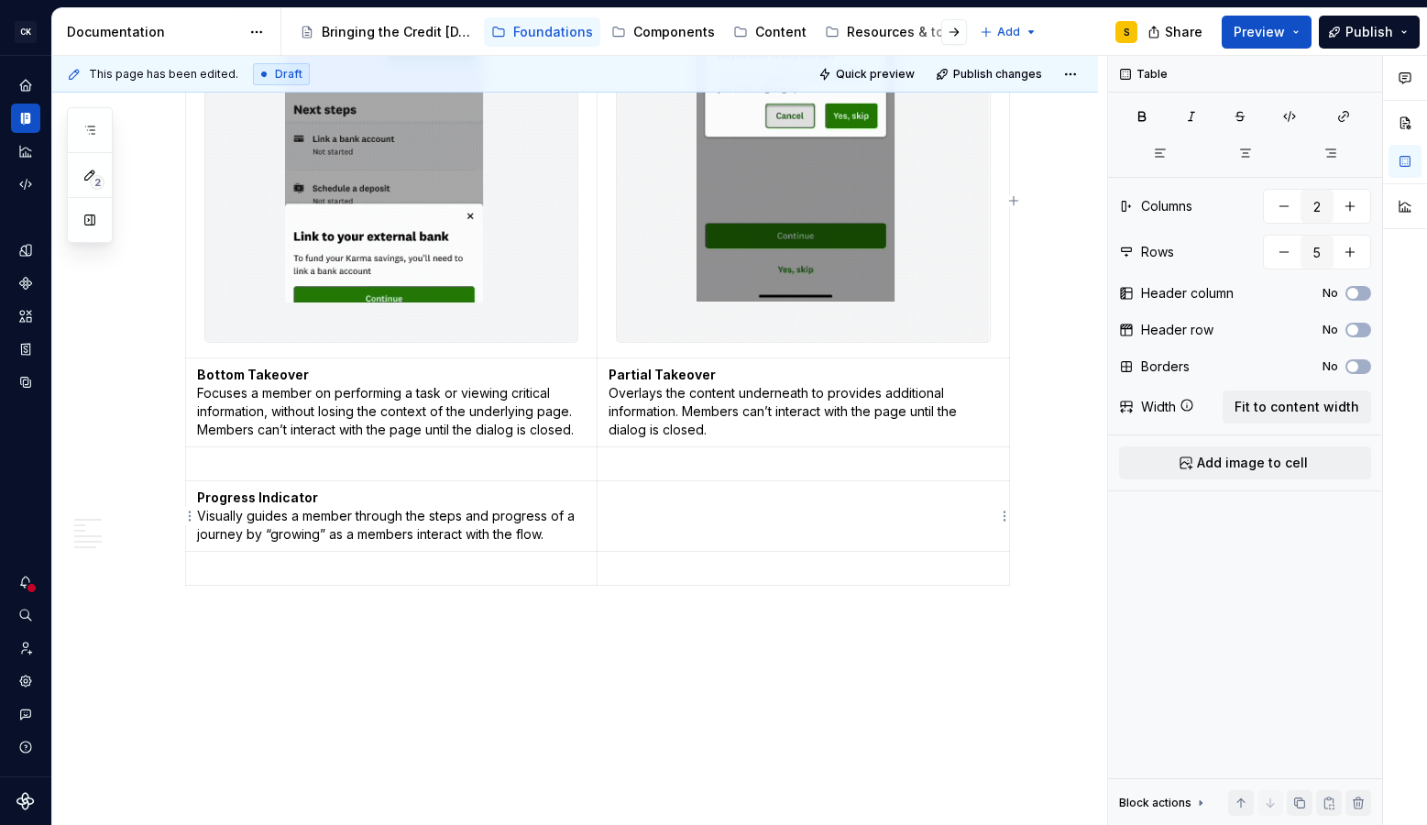
click at [636, 515] on td at bounding box center [803, 516] width 412 height 71
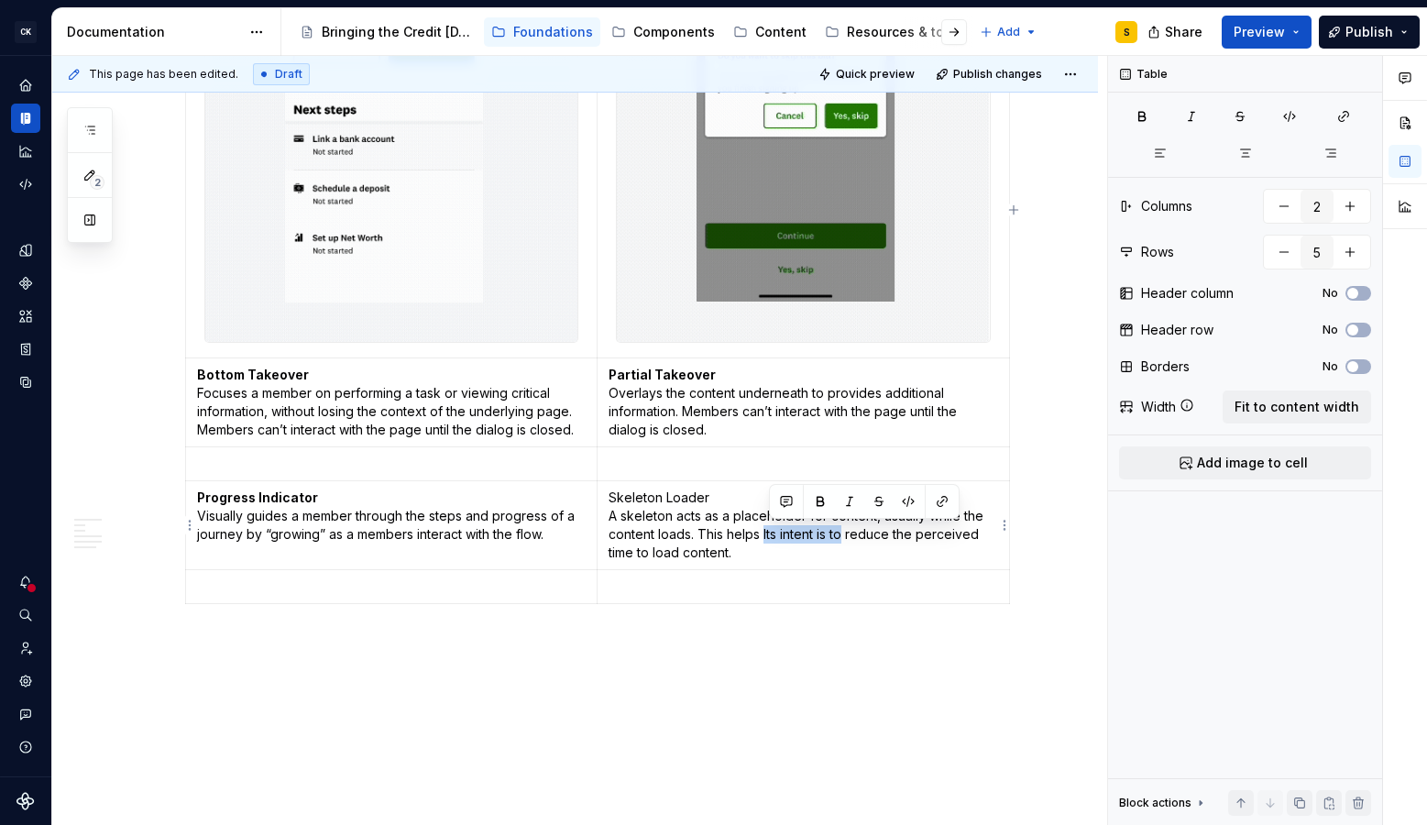
drag, startPoint x: 767, startPoint y: 534, endPoint x: 847, endPoint y: 535, distance: 79.7
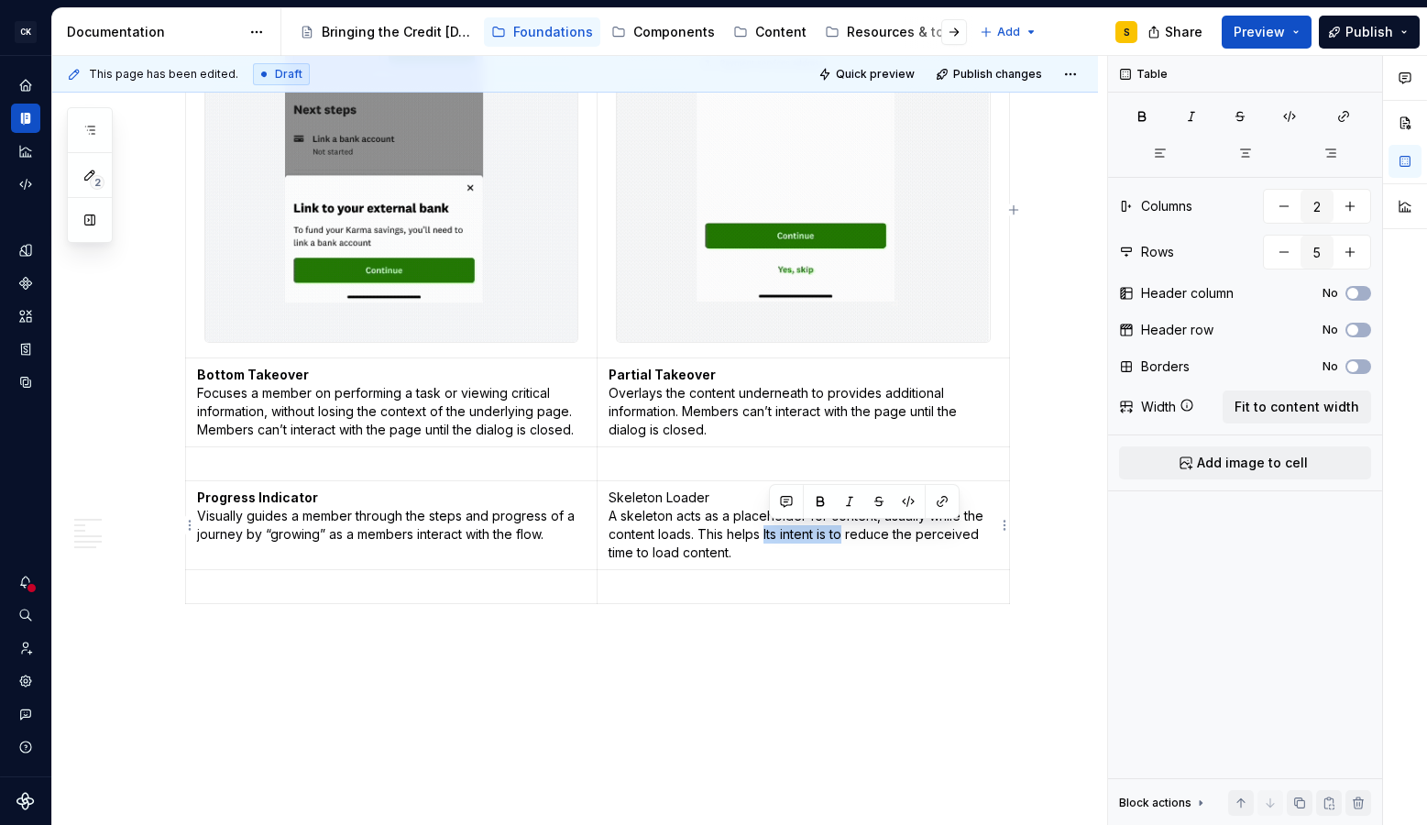
click at [847, 535] on p "Skeleton Loader A skeleton acts as a placeholder for content, usually while the…" at bounding box center [802, 524] width 389 height 73
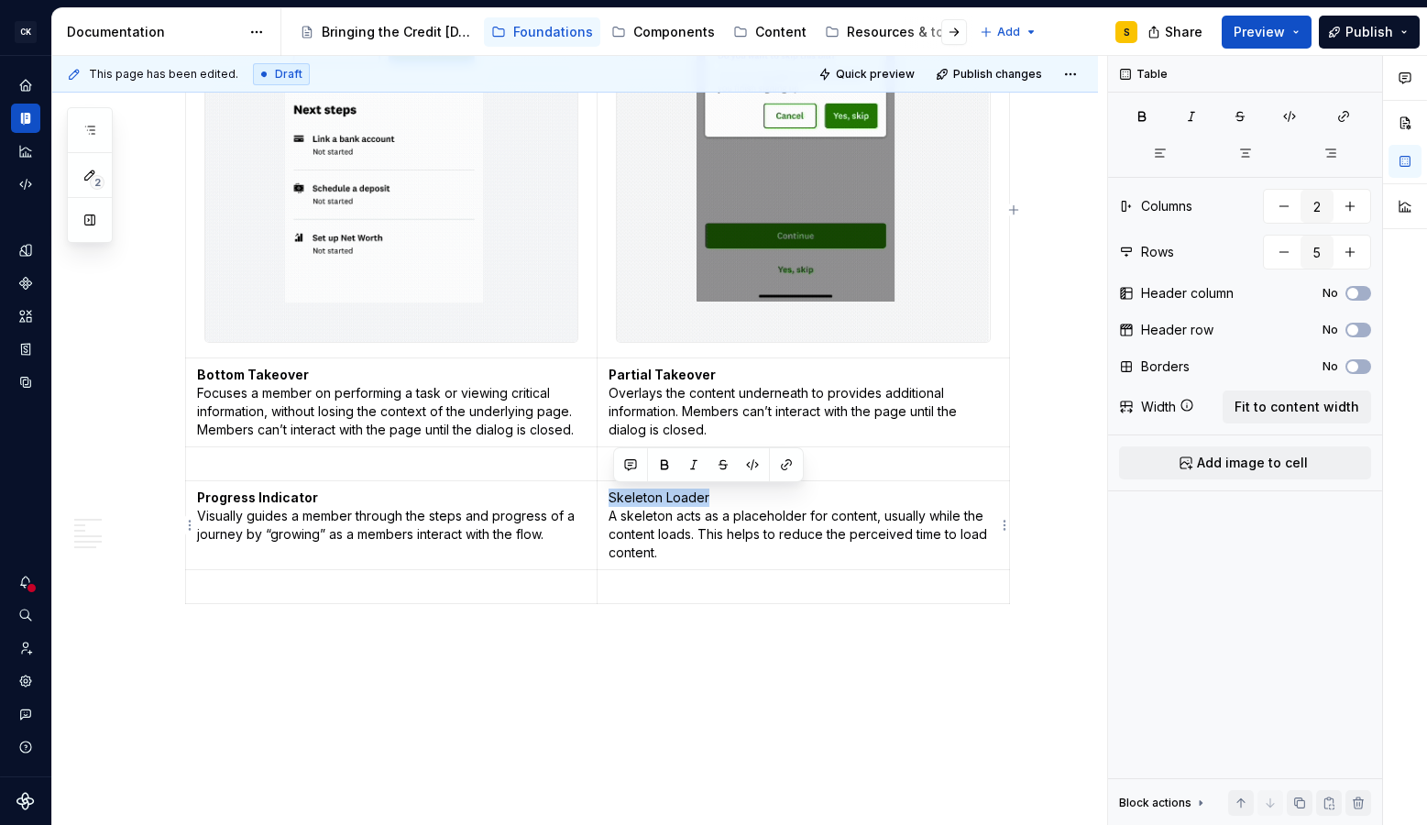
drag, startPoint x: 696, startPoint y: 498, endPoint x: 613, endPoint y: 494, distance: 83.5
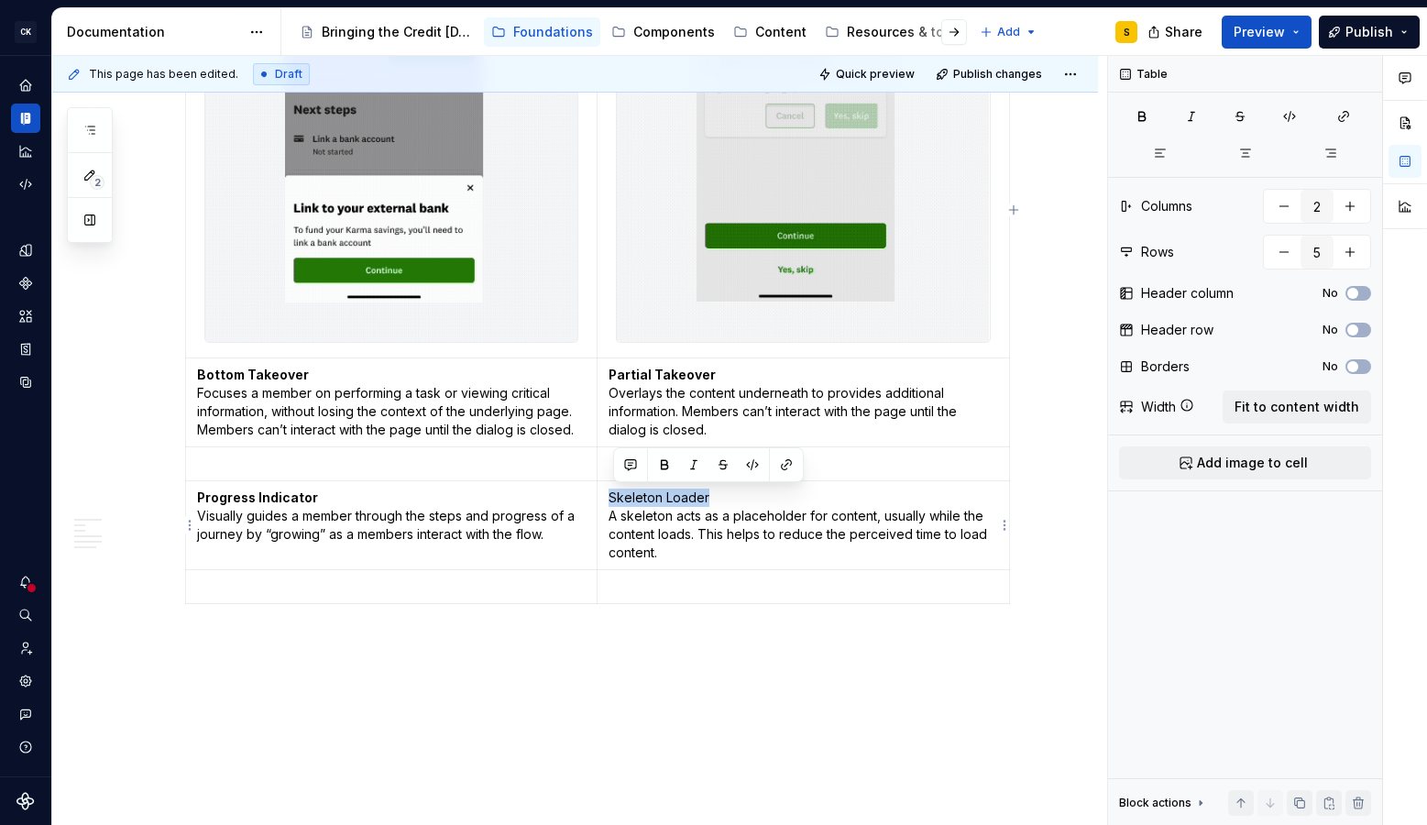
click at [613, 494] on p "Skeleton Loader A skeleton acts as a placeholder for content, usually while the…" at bounding box center [802, 524] width 389 height 73
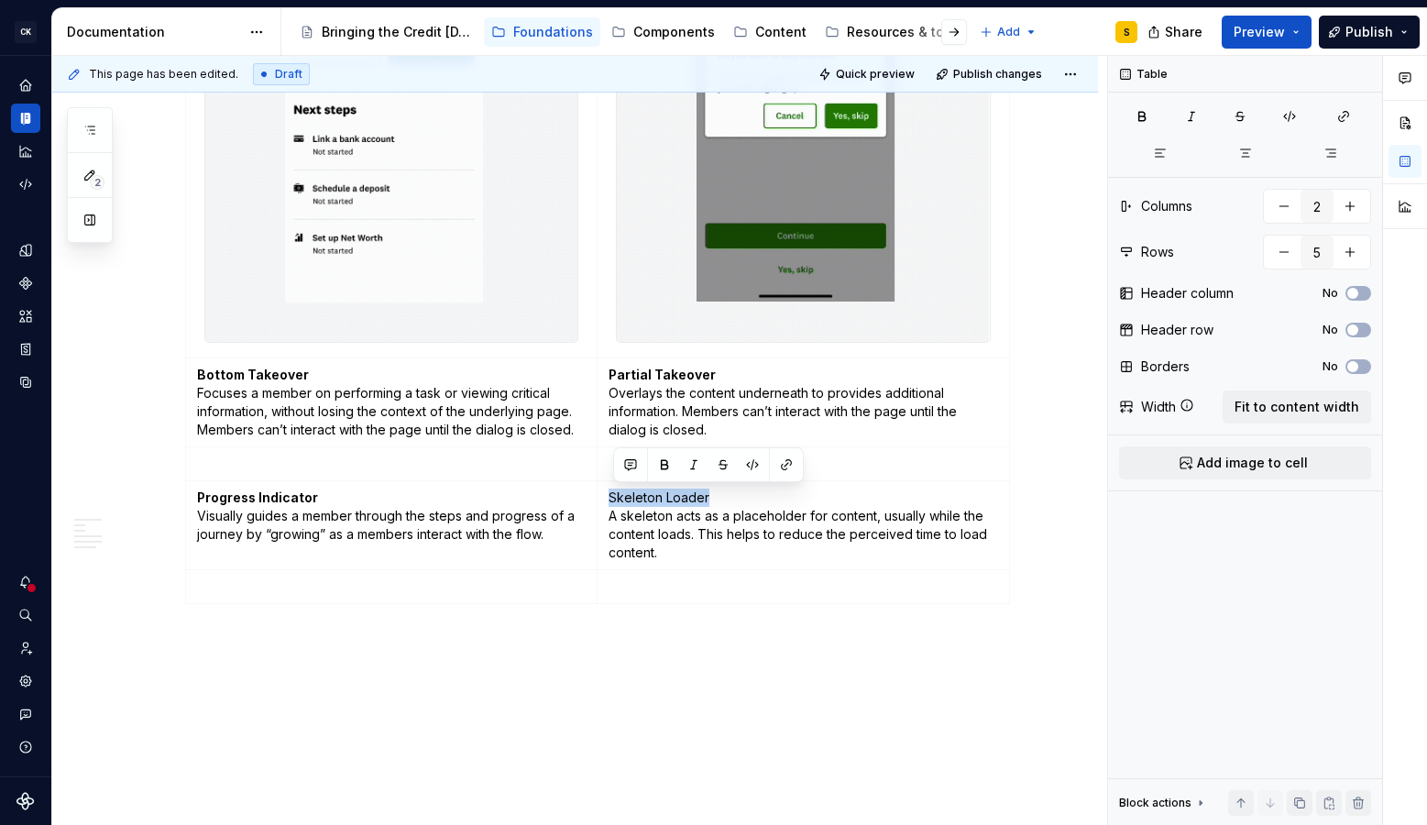
drag, startPoint x: 1150, startPoint y: 115, endPoint x: 1103, endPoint y: 141, distance: 53.8
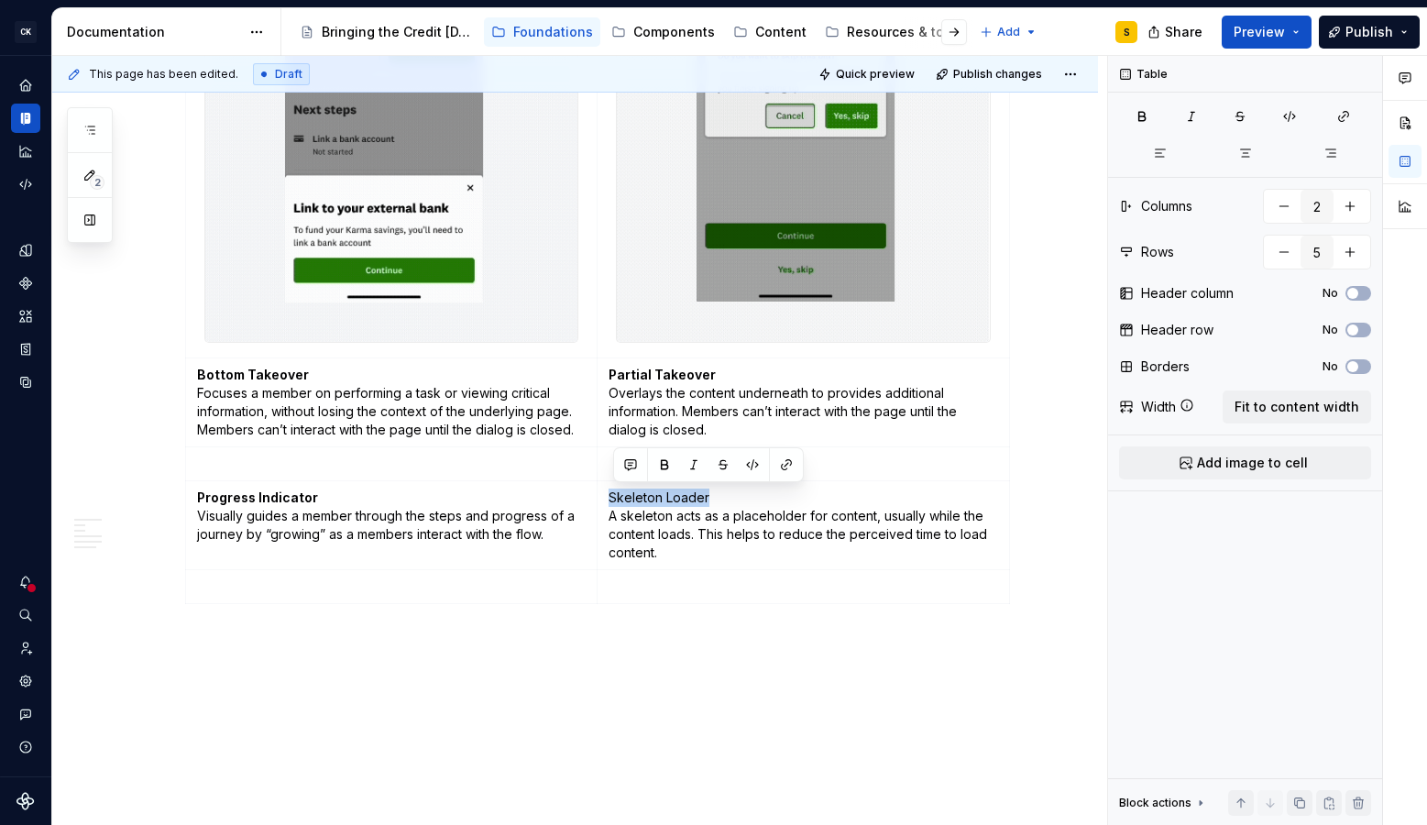
click at [1149, 115] on button "button" at bounding box center [1142, 117] width 46 height 26
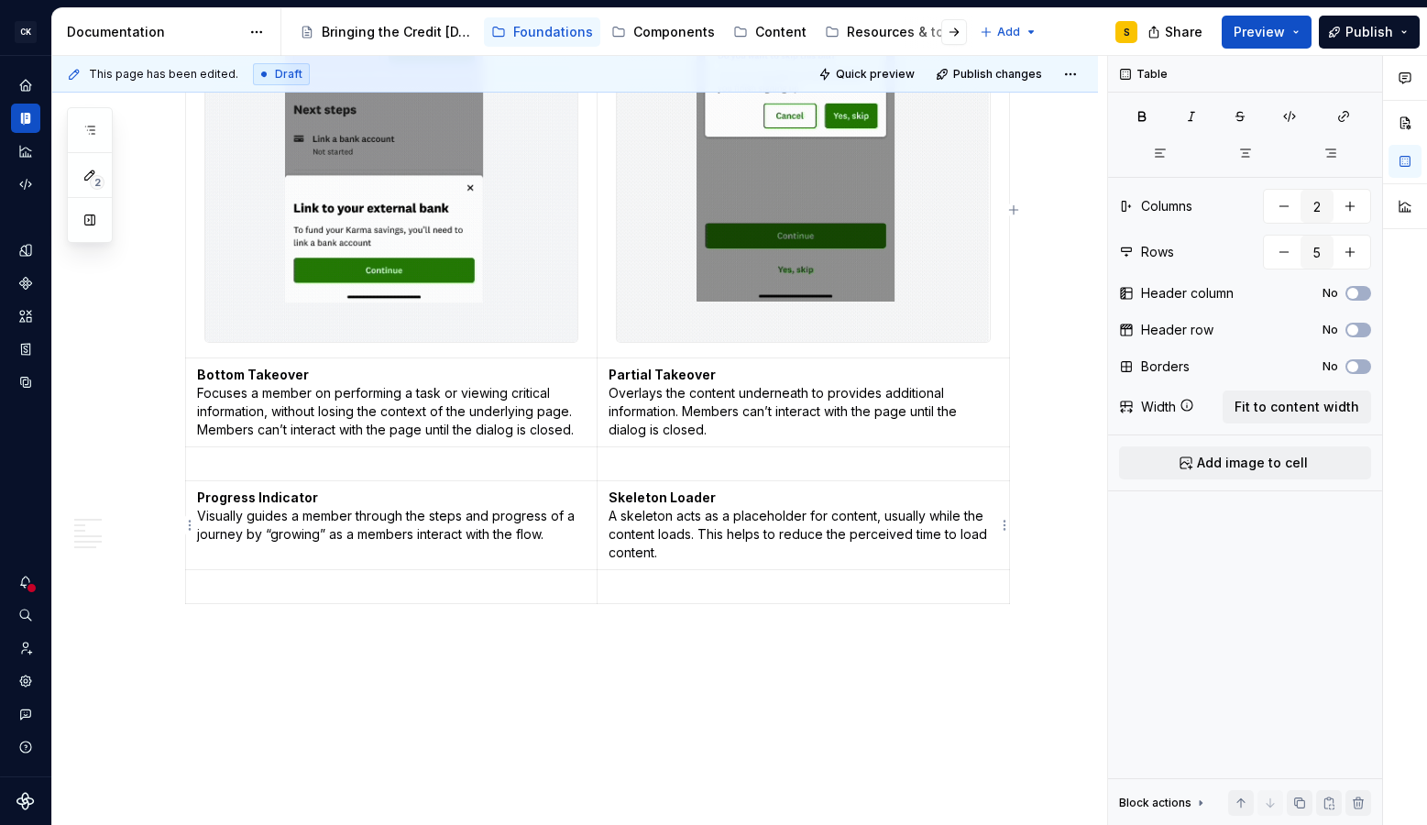
click at [752, 530] on p "Skeleton Loader A skeleton acts as a placeholder for content, usually while the…" at bounding box center [802, 524] width 389 height 73
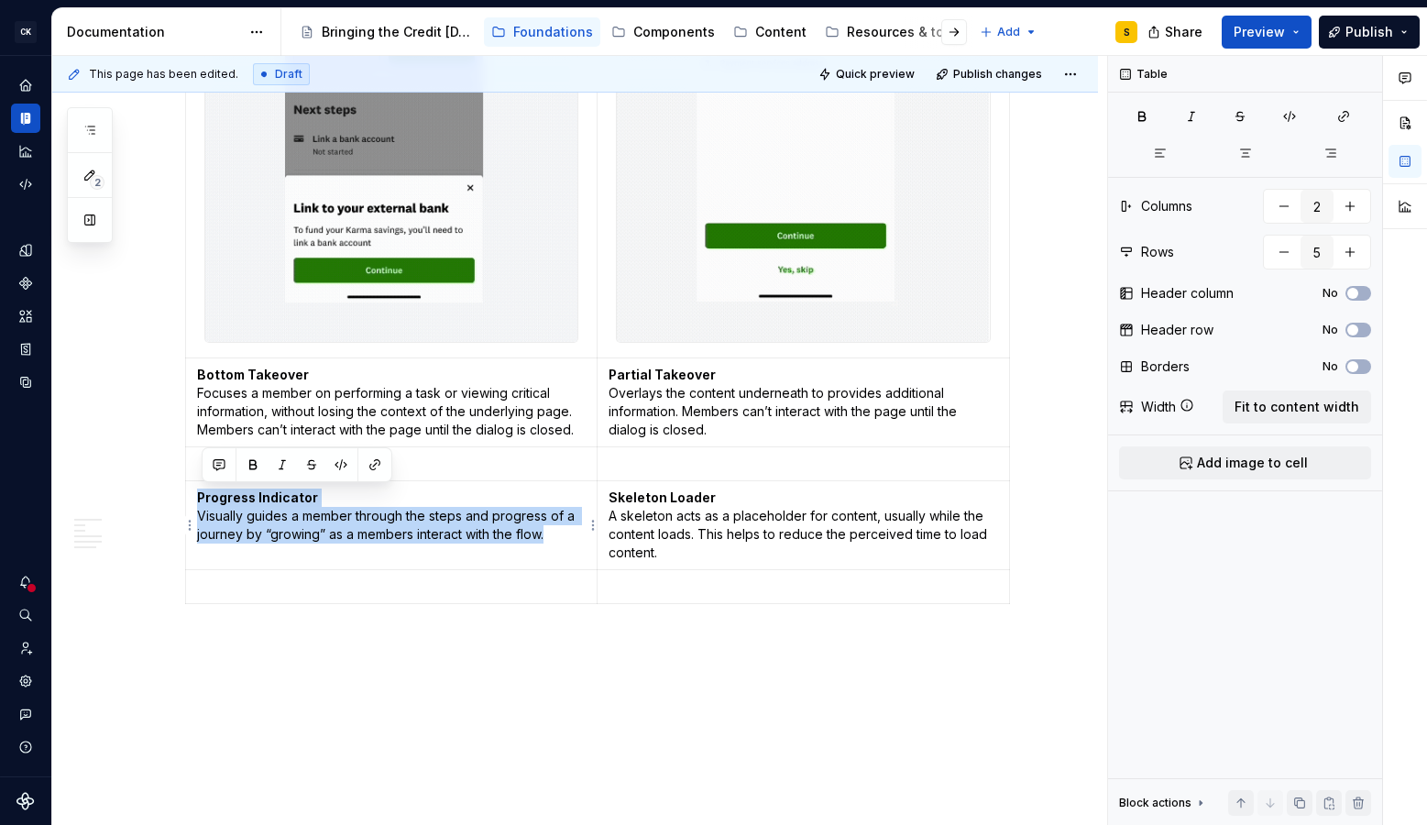
drag, startPoint x: 307, startPoint y: 506, endPoint x: 559, endPoint y: 541, distance: 254.4
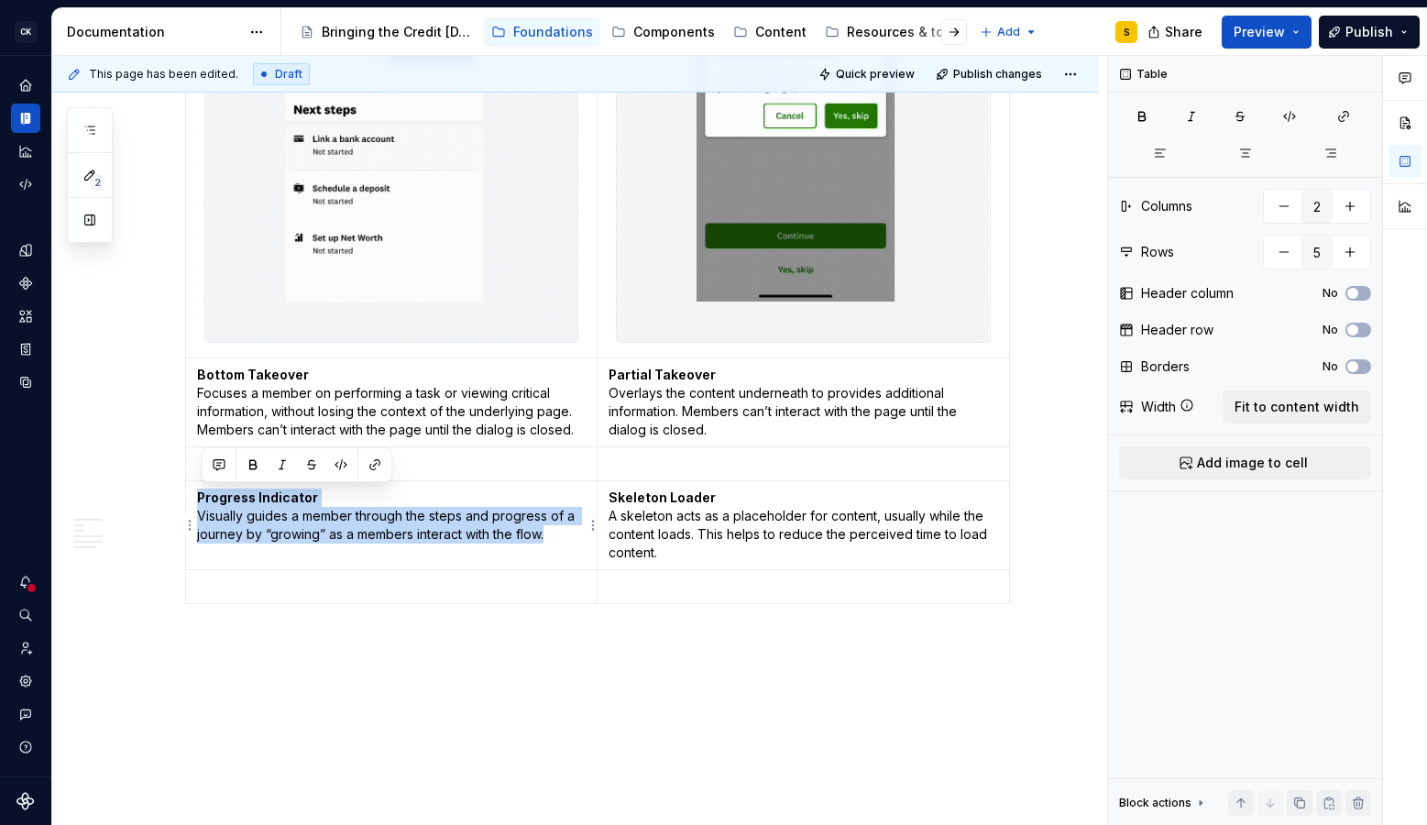
click at [559, 541] on p "Progress Indicator Visually guides a member through the steps and progress of a…" at bounding box center [391, 515] width 389 height 55
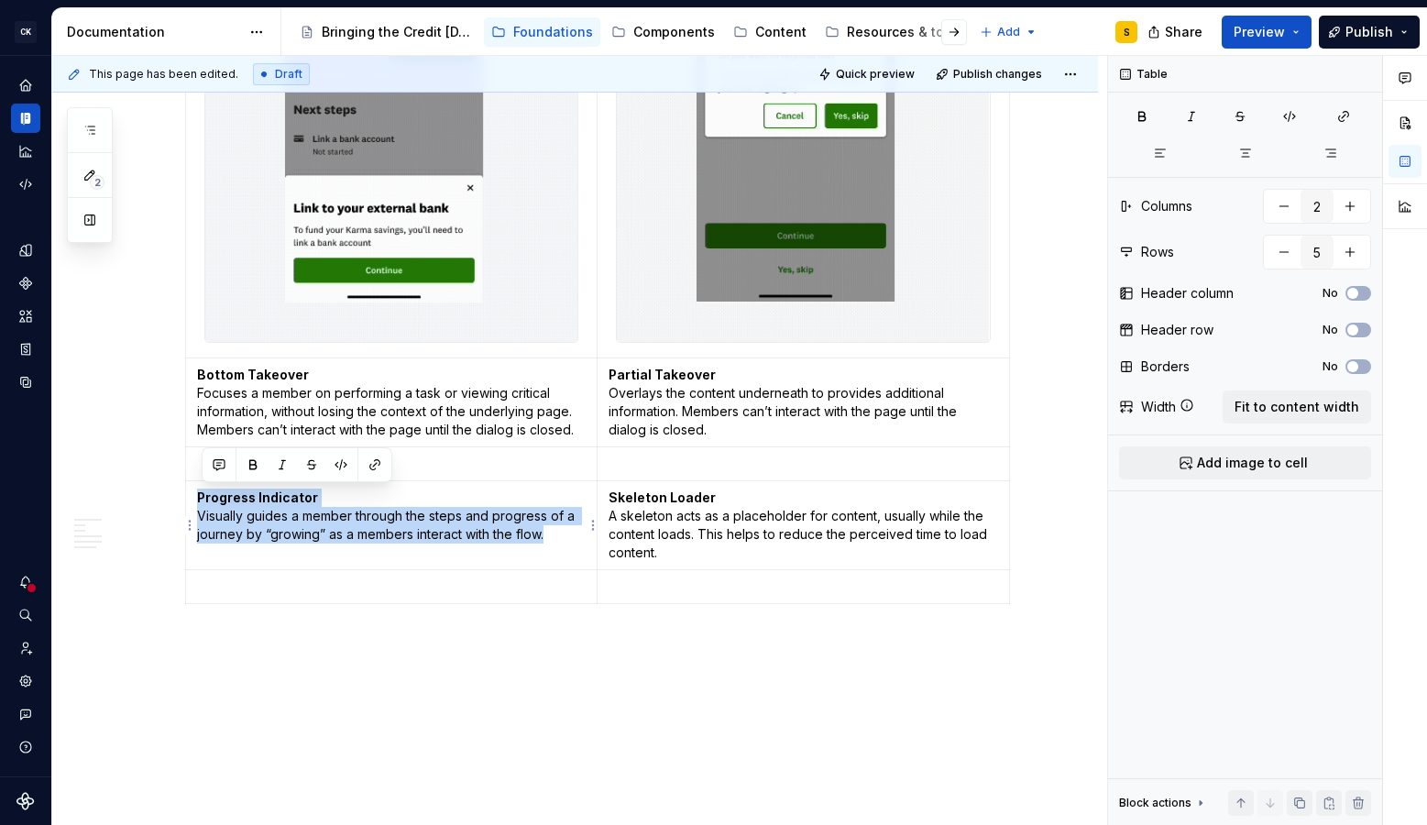
copy p "Progress Indicator Visually guides a member through the steps and progress of a…"
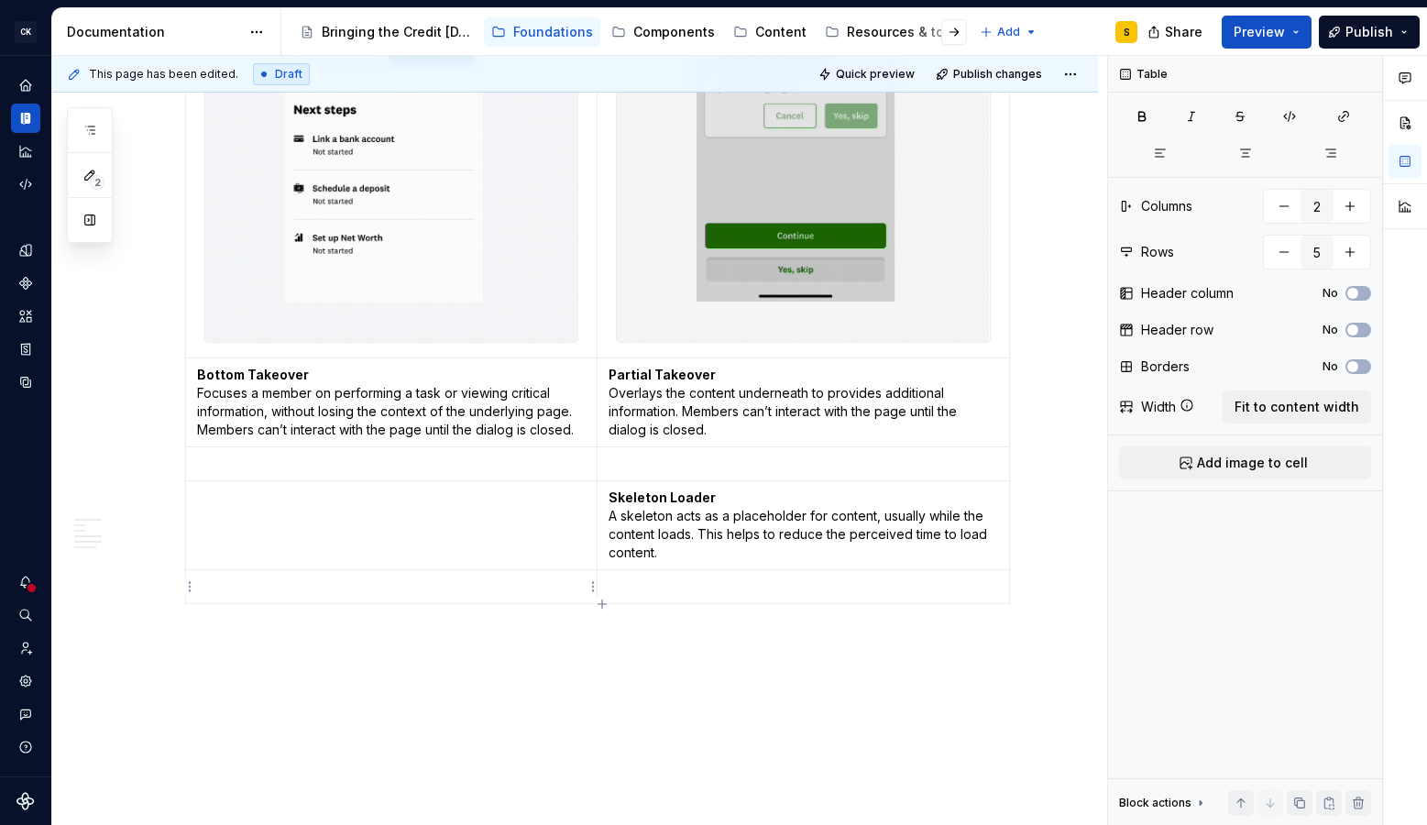
click at [351, 586] on p at bounding box center [391, 586] width 389 height 18
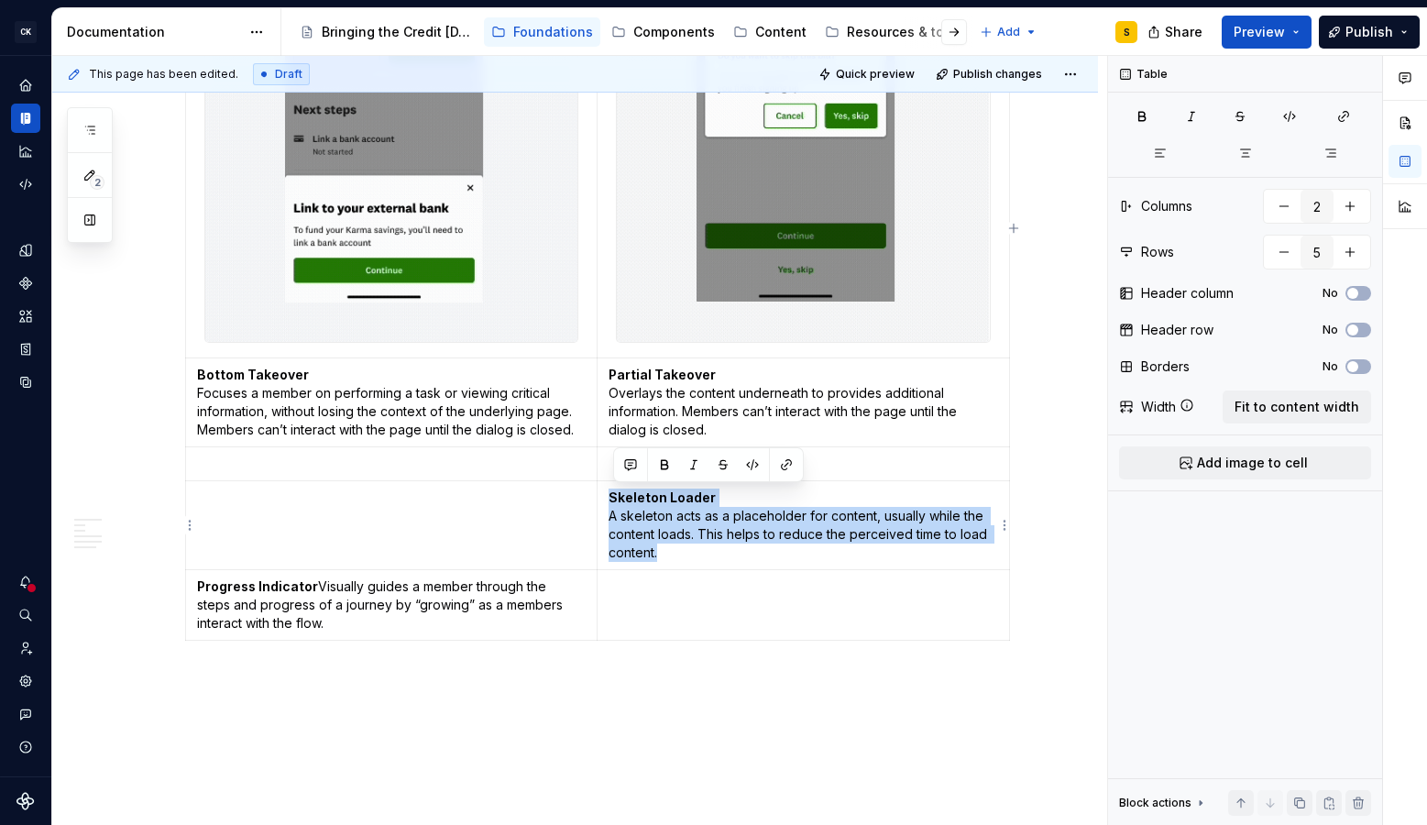
drag, startPoint x: 692, startPoint y: 554, endPoint x: 610, endPoint y: 504, distance: 95.9
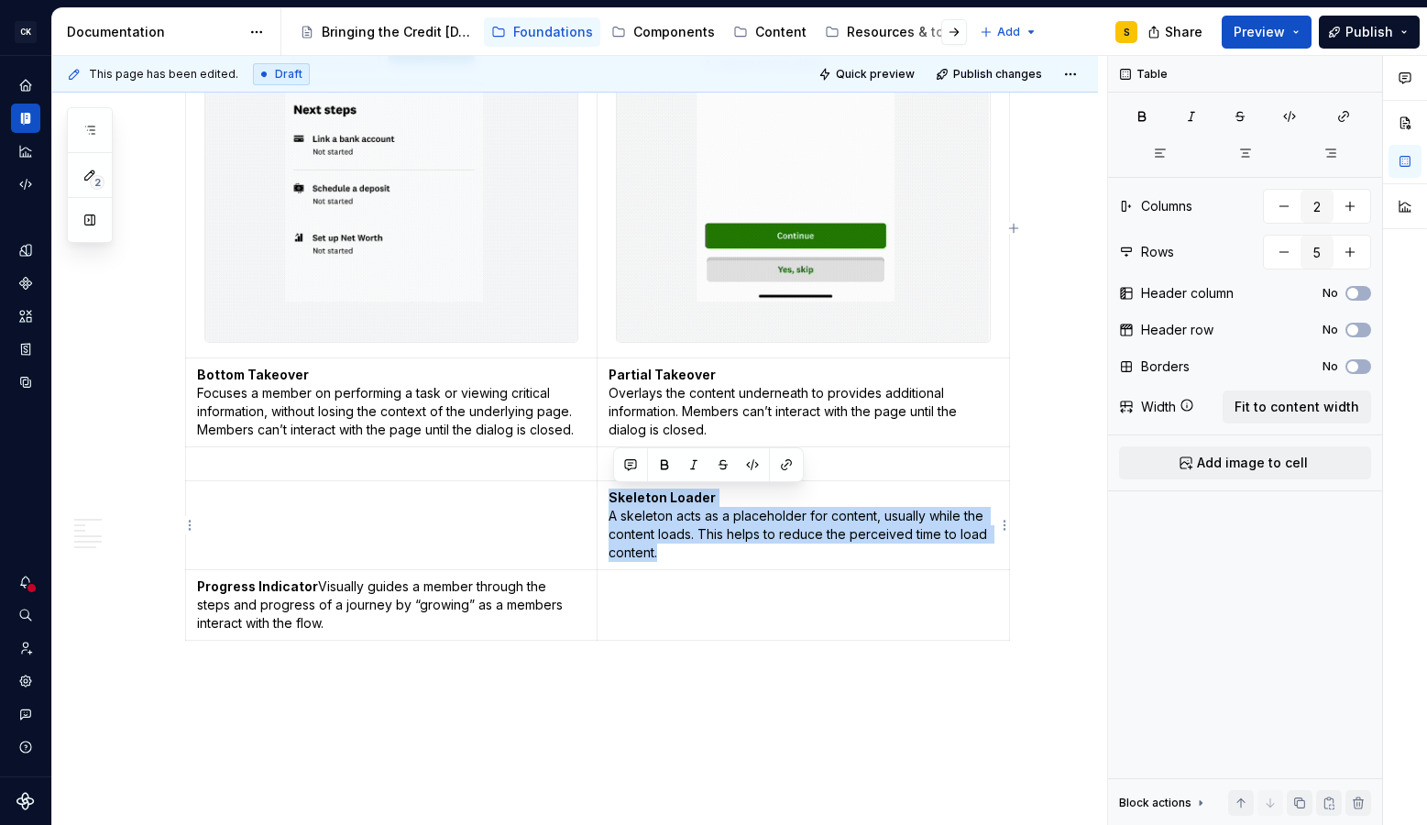
click at [610, 504] on td "Skeleton Loader A skeleton acts as a placeholder for content, usually while the…" at bounding box center [803, 525] width 412 height 89
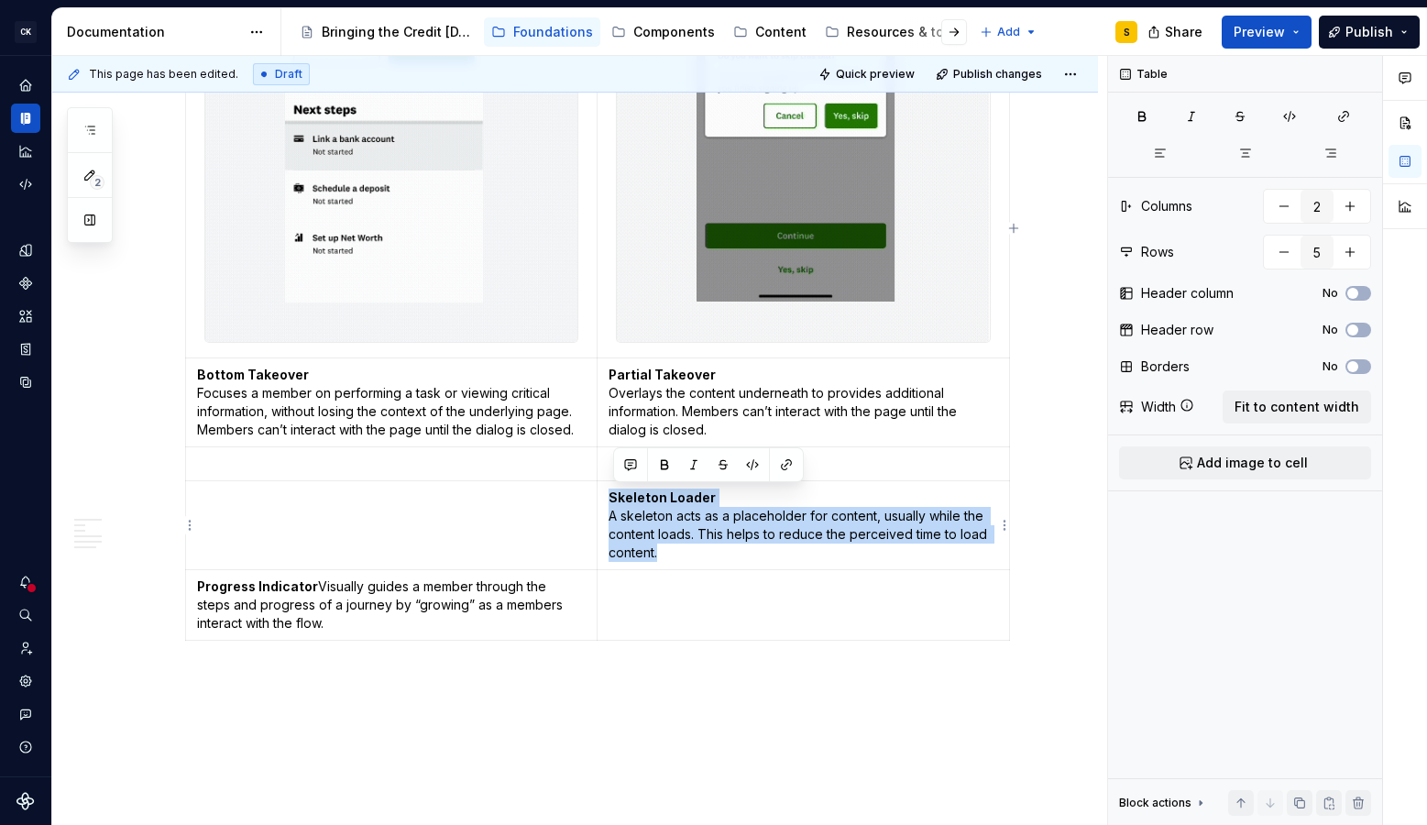
copy p "Skeleton Loader A skeleton acts as a placeholder for content, usually while the…"
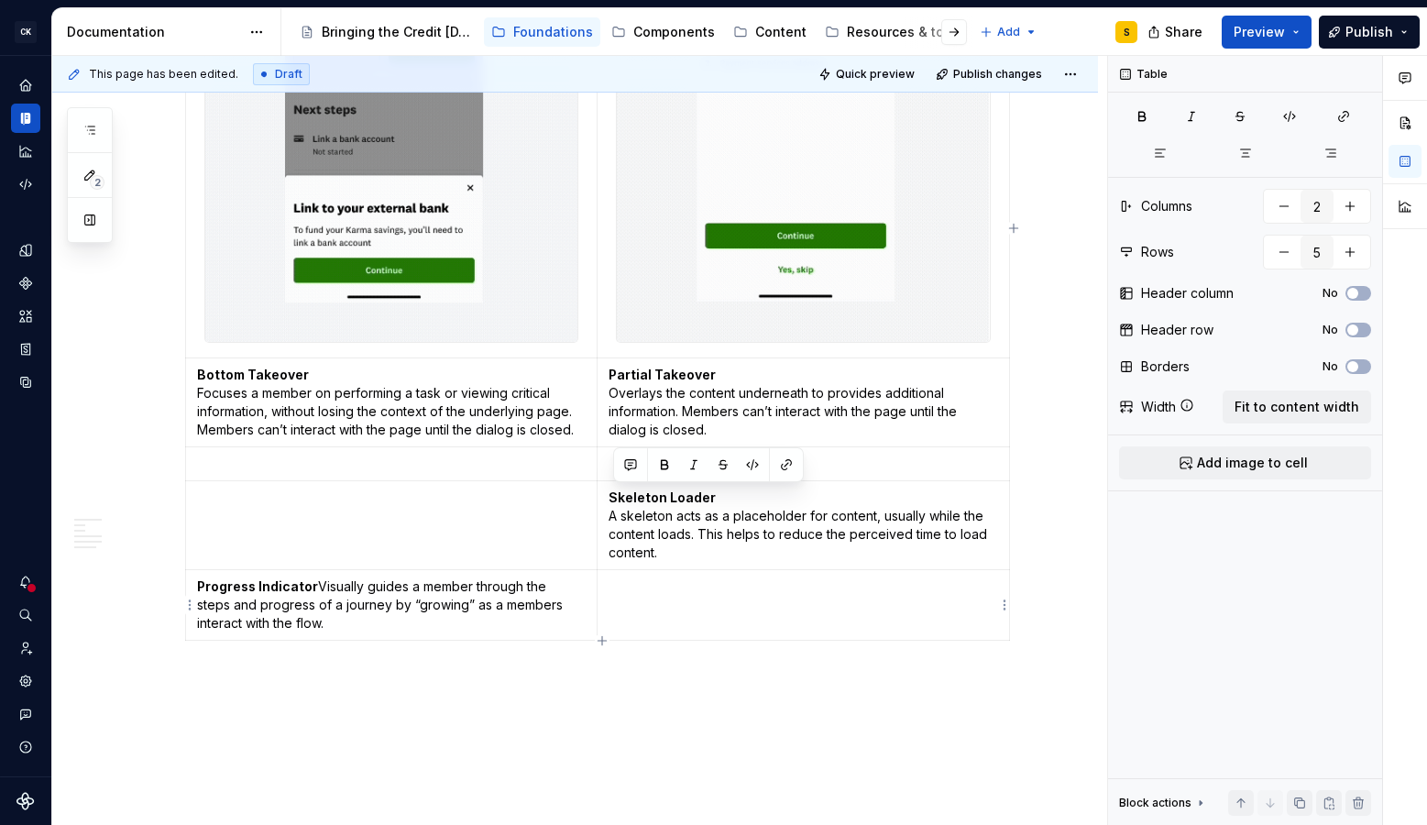
click at [632, 593] on p at bounding box center [802, 586] width 389 height 18
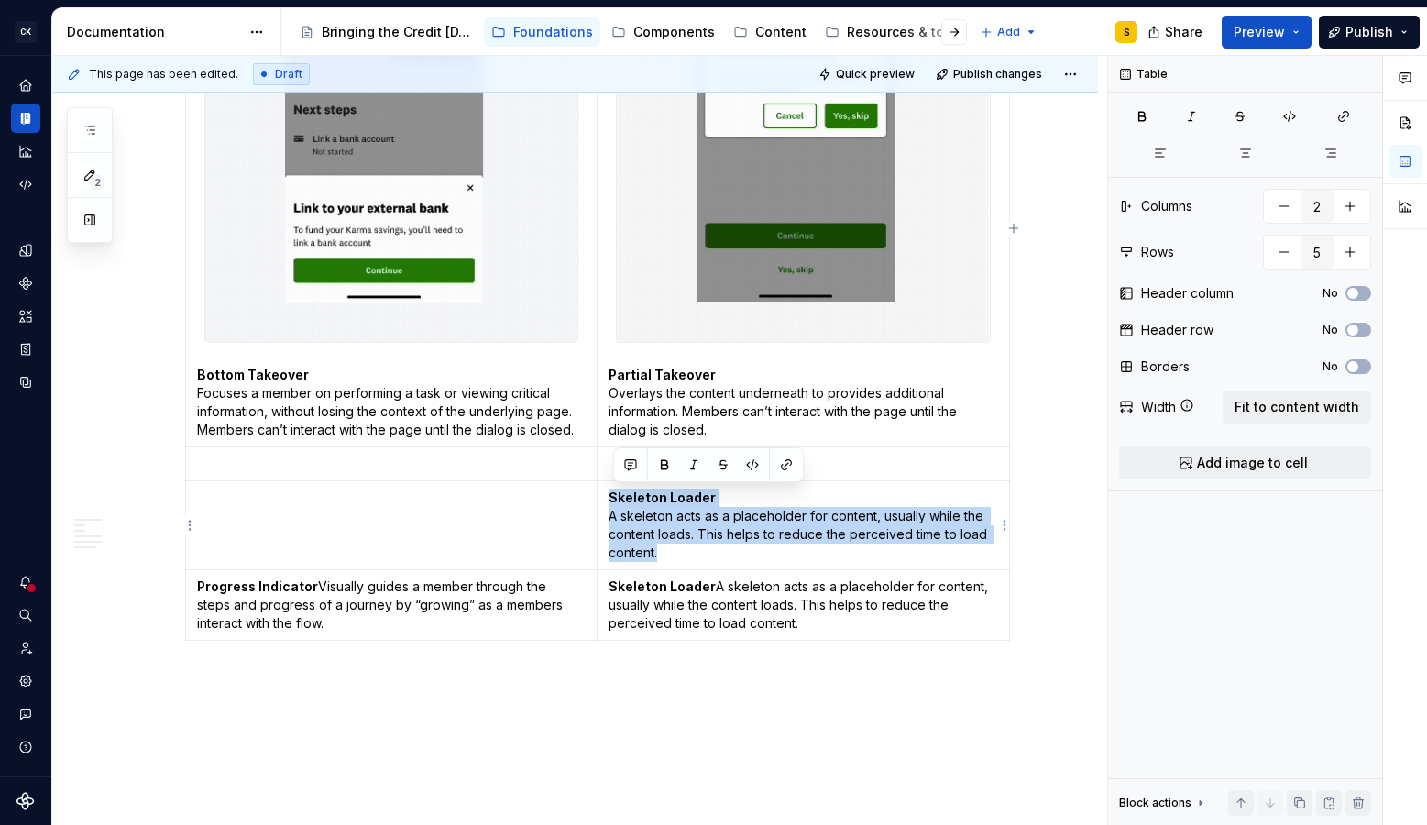
drag, startPoint x: 628, startPoint y: 521, endPoint x: 608, endPoint y: 498, distance: 30.6
click at [608, 498] on td "Skeleton Loader A skeleton acts as a placeholder for content, usually while the…" at bounding box center [803, 525] width 412 height 89
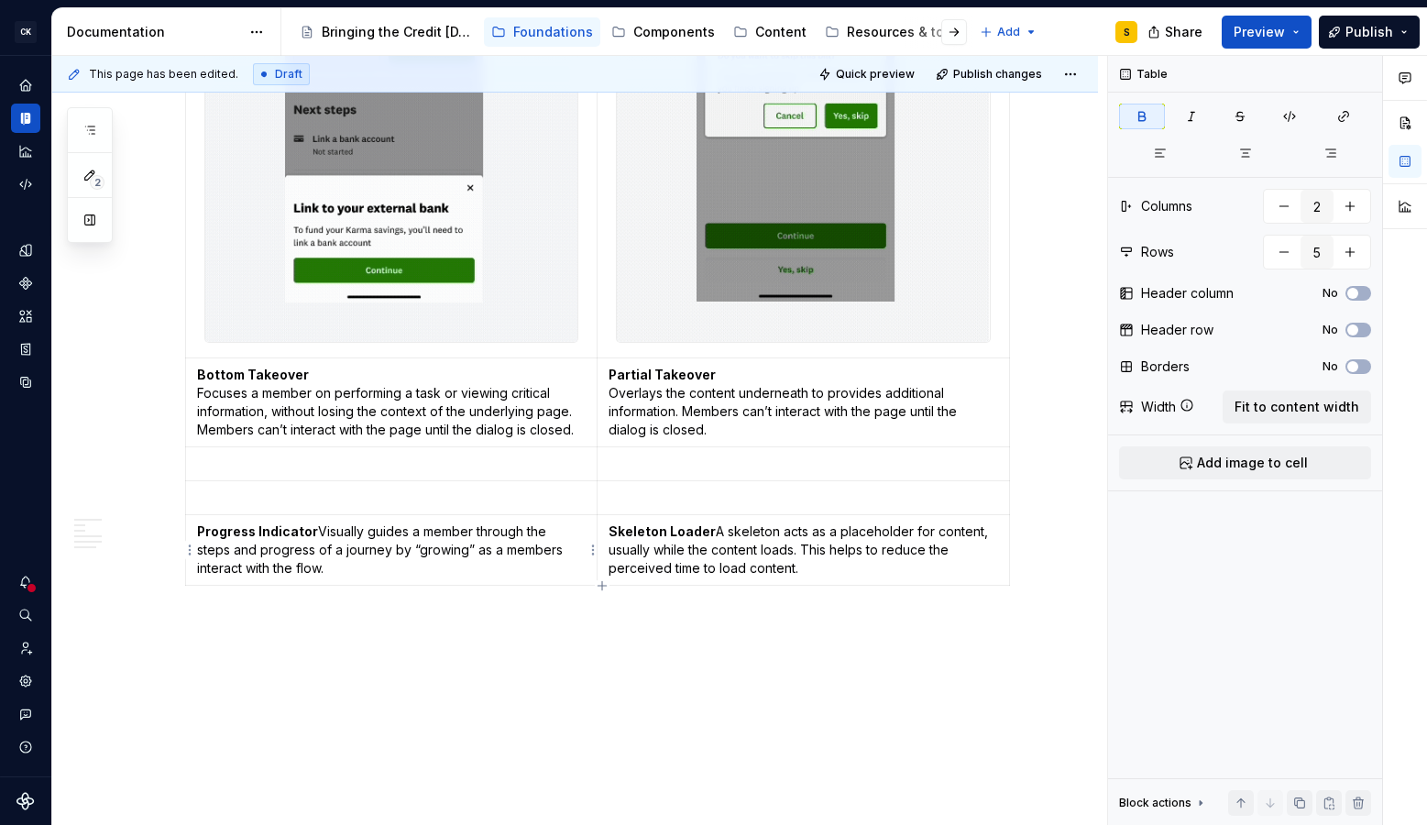
drag, startPoint x: 316, startPoint y: 530, endPoint x: 328, endPoint y: 527, distance: 12.2
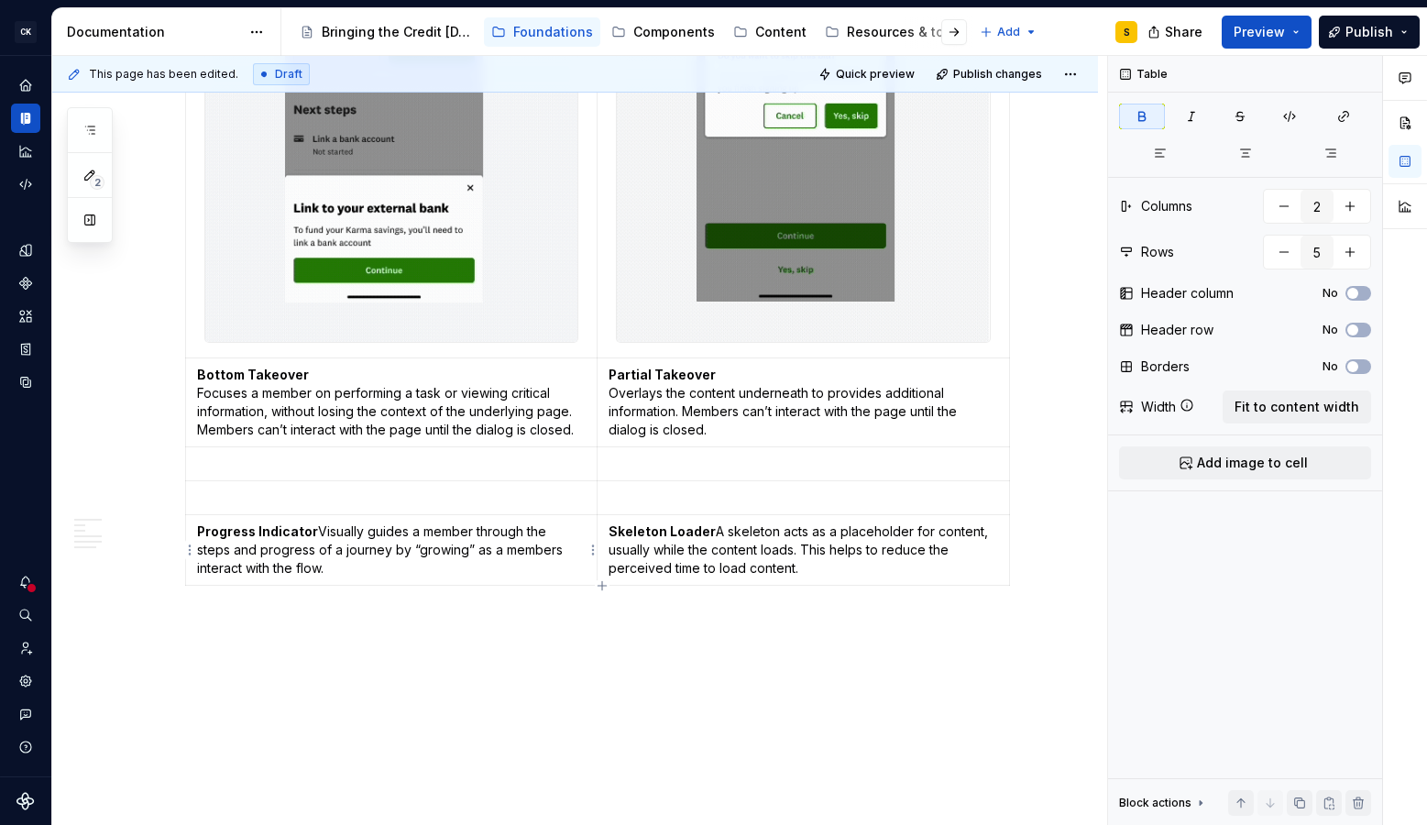
click at [318, 530] on p "Progress Indicator Visually guides a member through the steps and progress of a…" at bounding box center [391, 549] width 389 height 55
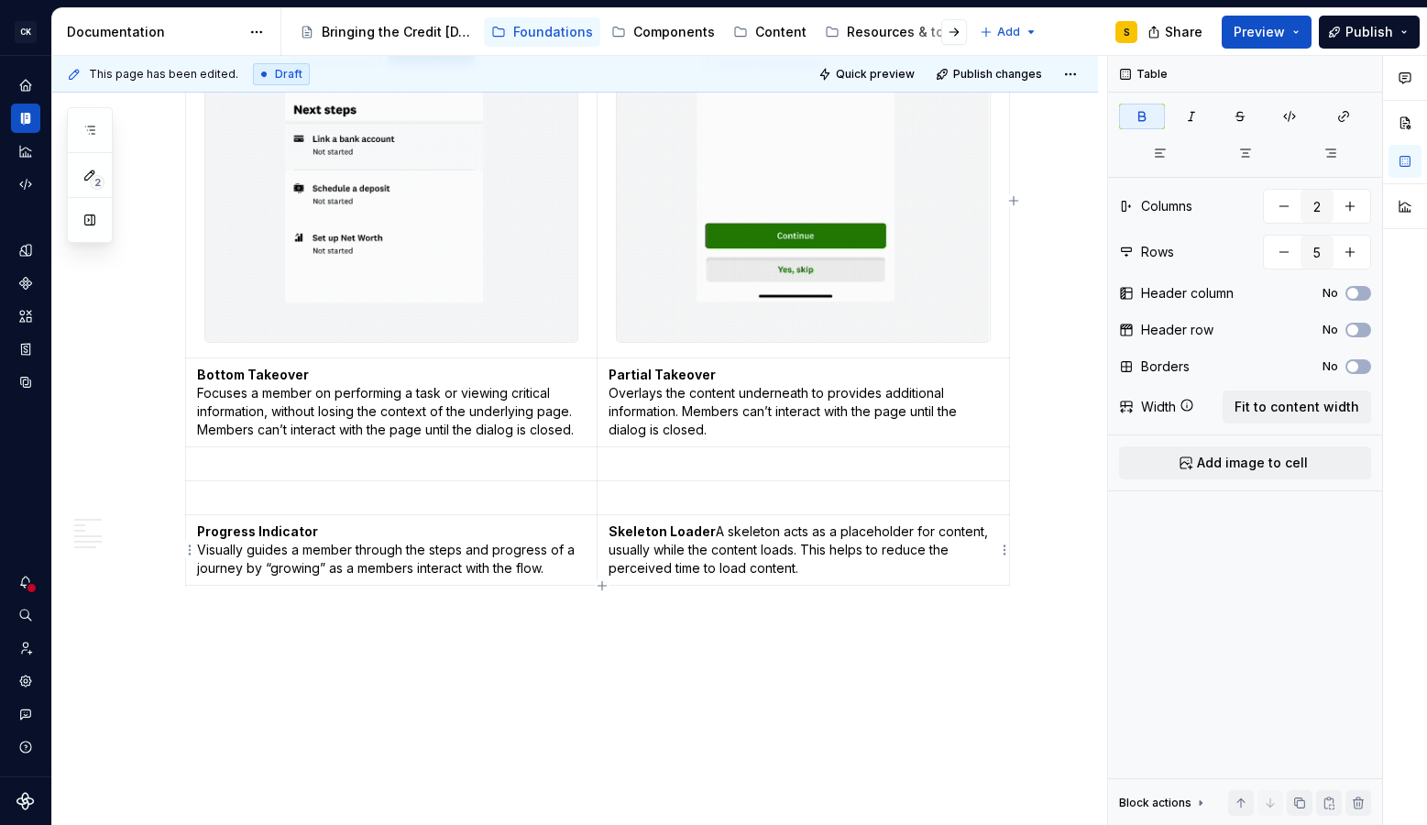
drag, startPoint x: 715, startPoint y: 533, endPoint x: 733, endPoint y: 525, distance: 20.1
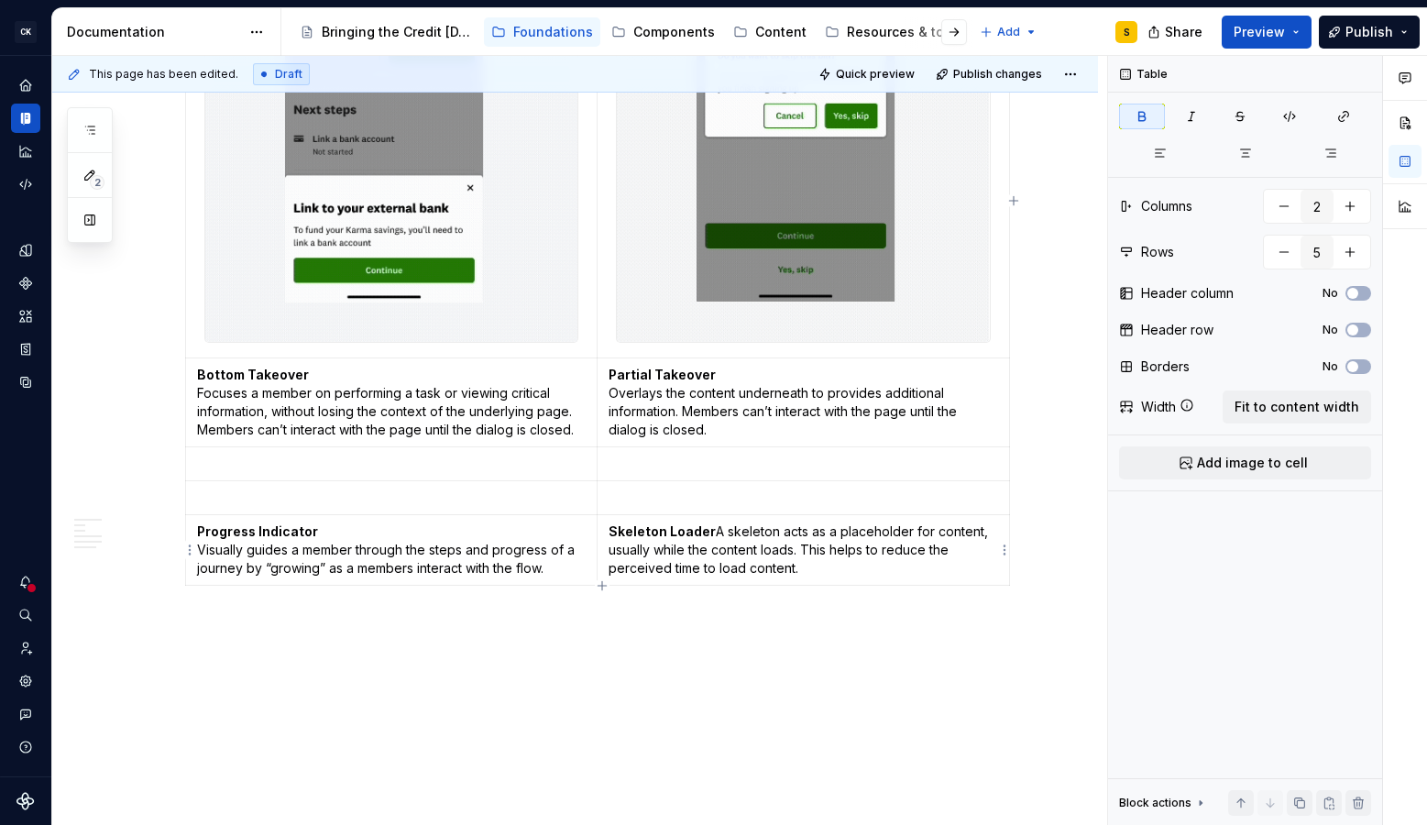
click at [716, 532] on p "Skeleton Loader A skeleton acts as a placeholder for content, usually while the…" at bounding box center [802, 549] width 389 height 55
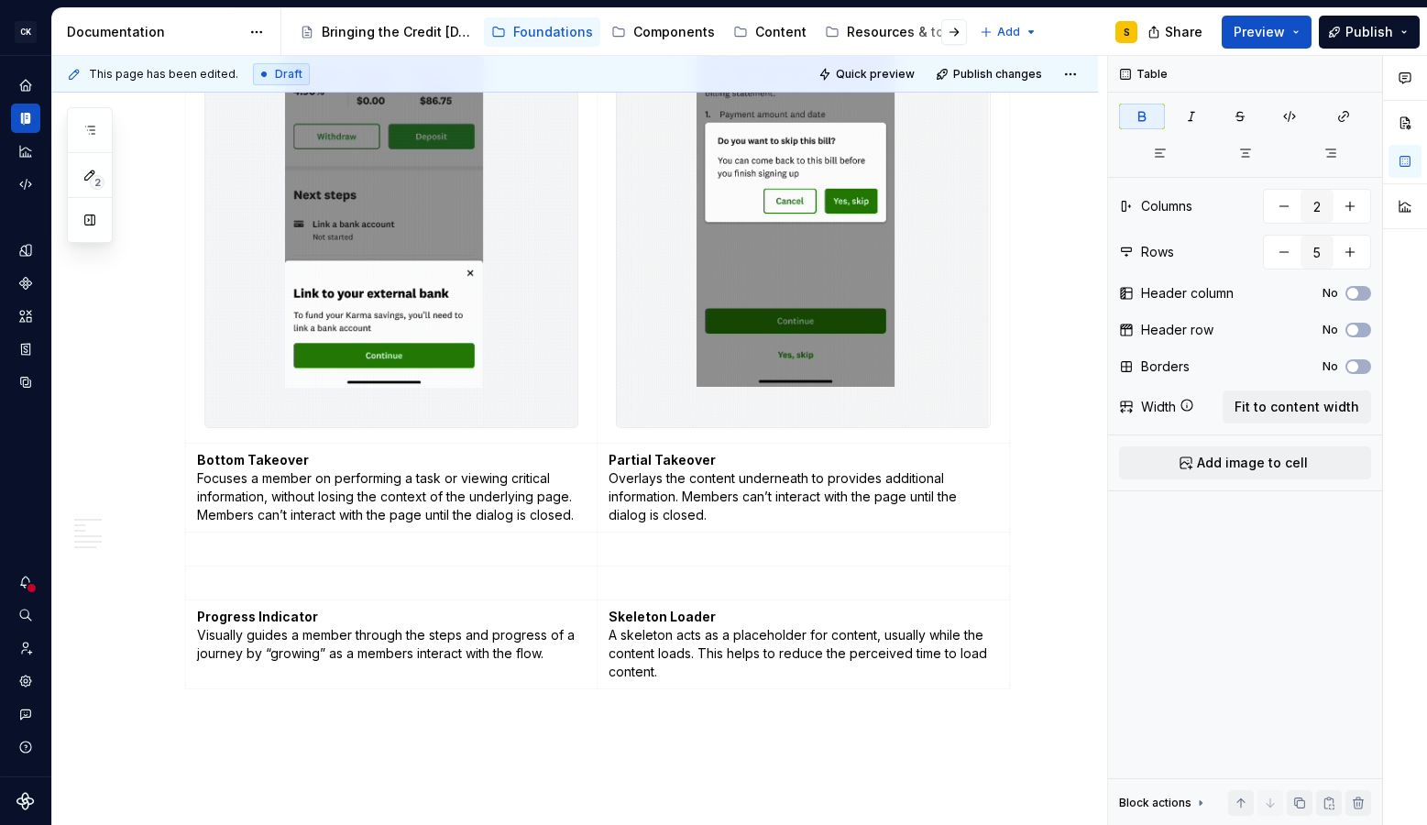
scroll to position [2733, 0]
click at [324, 577] on p at bounding box center [391, 582] width 389 height 18
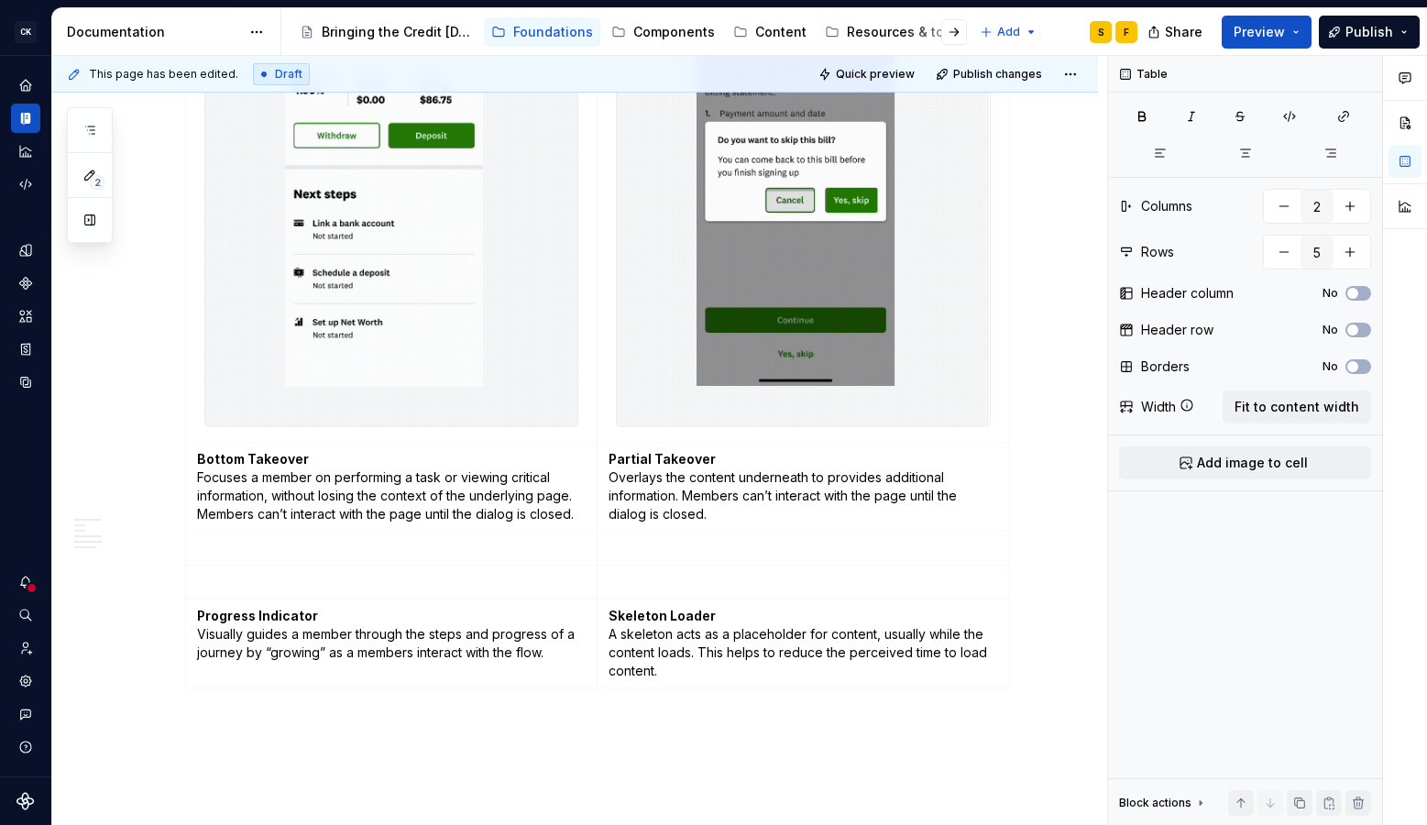
type textarea "*"
